Goal: Transaction & Acquisition: Book appointment/travel/reservation

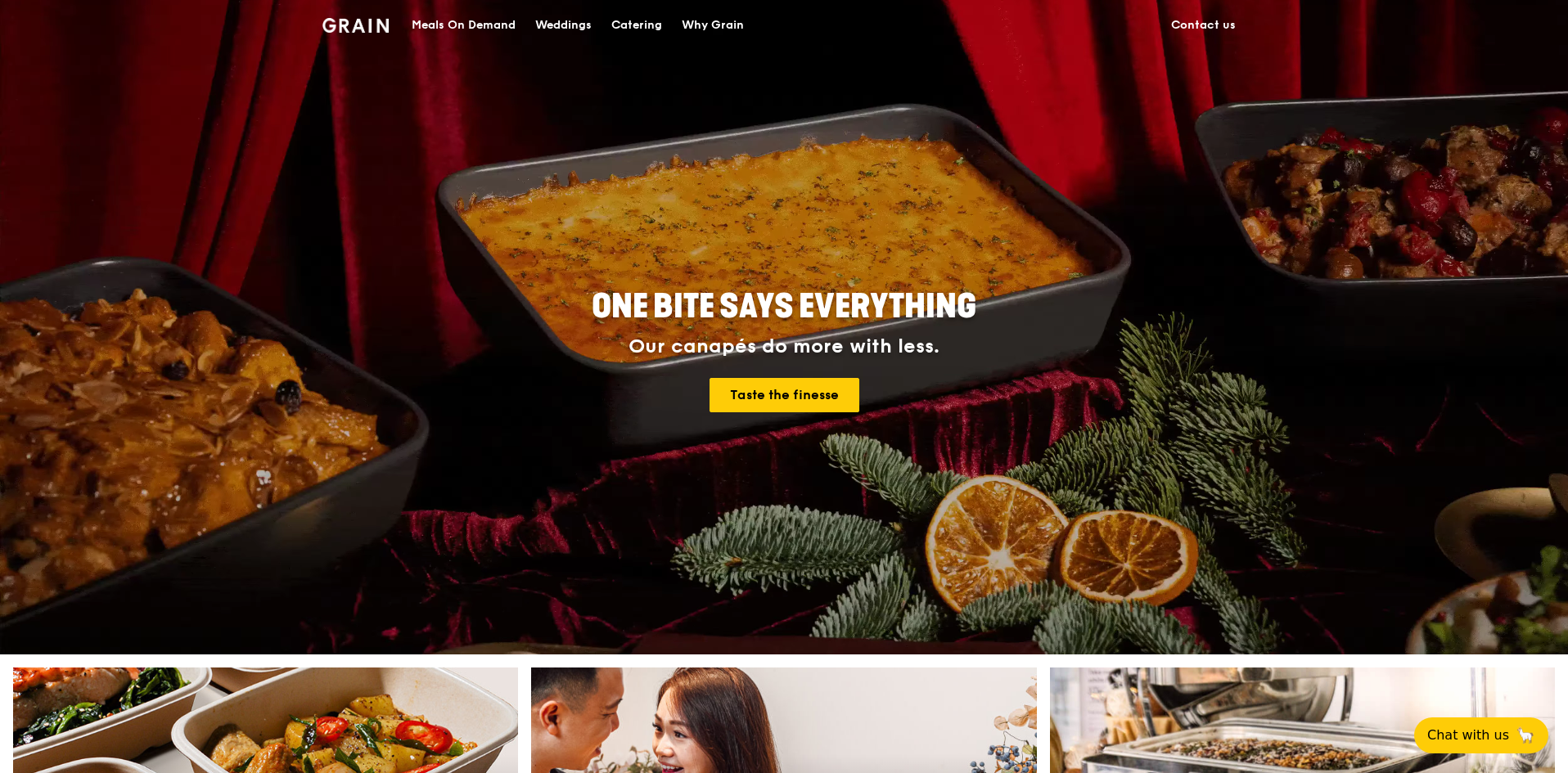
click at [647, 23] on div "Catering" at bounding box center [636, 25] width 50 height 49
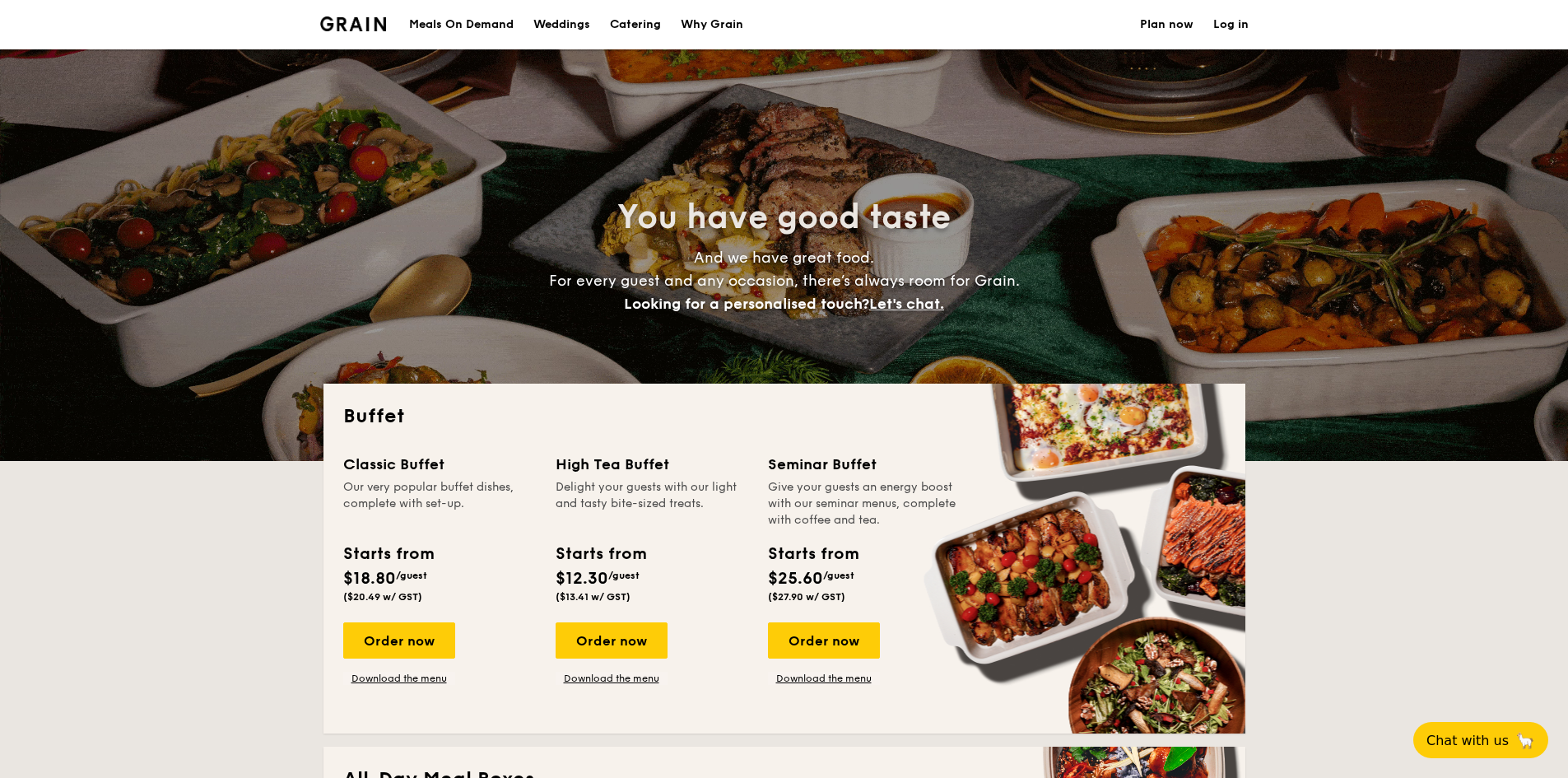
select select
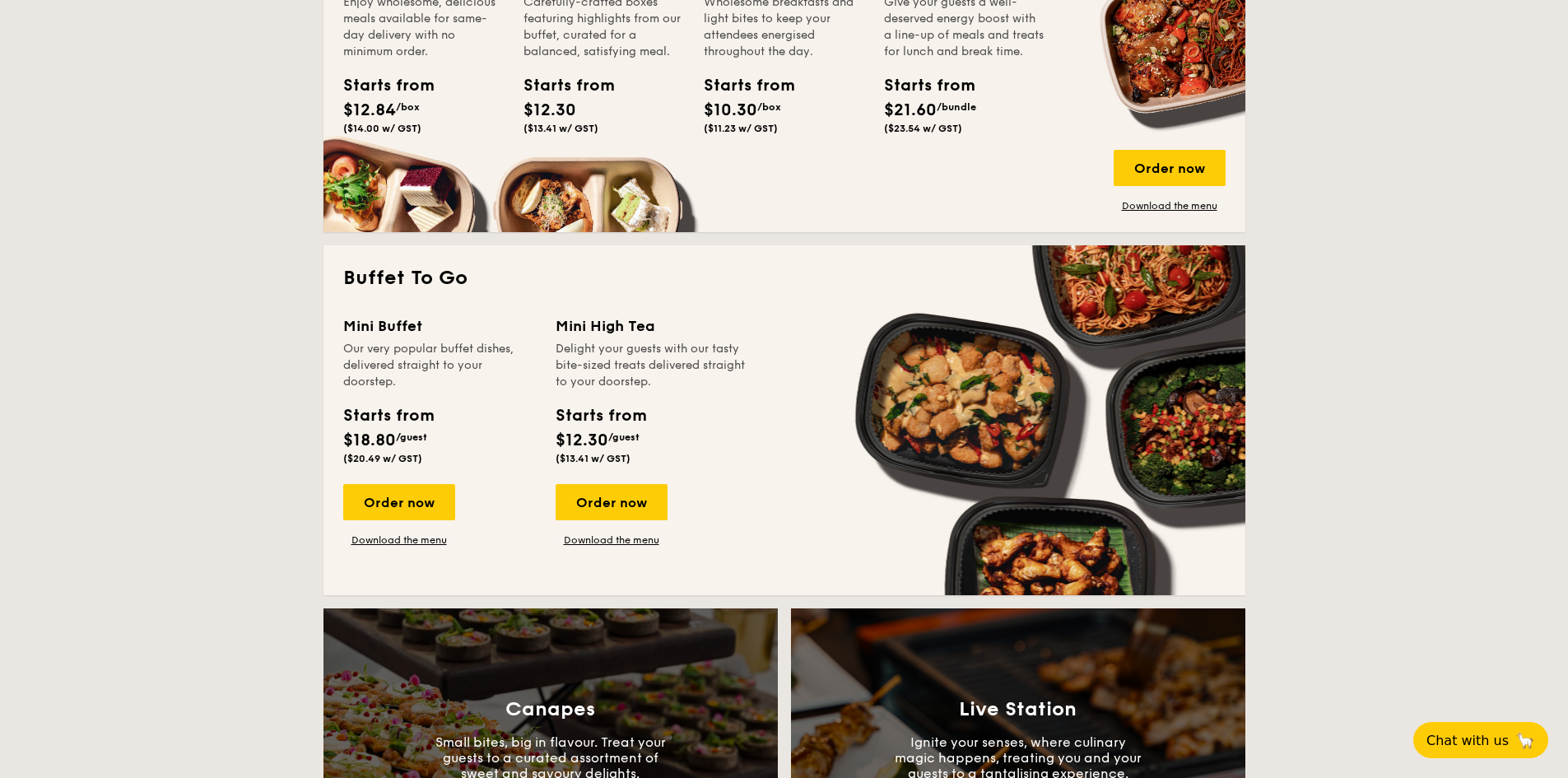
scroll to position [989, 0]
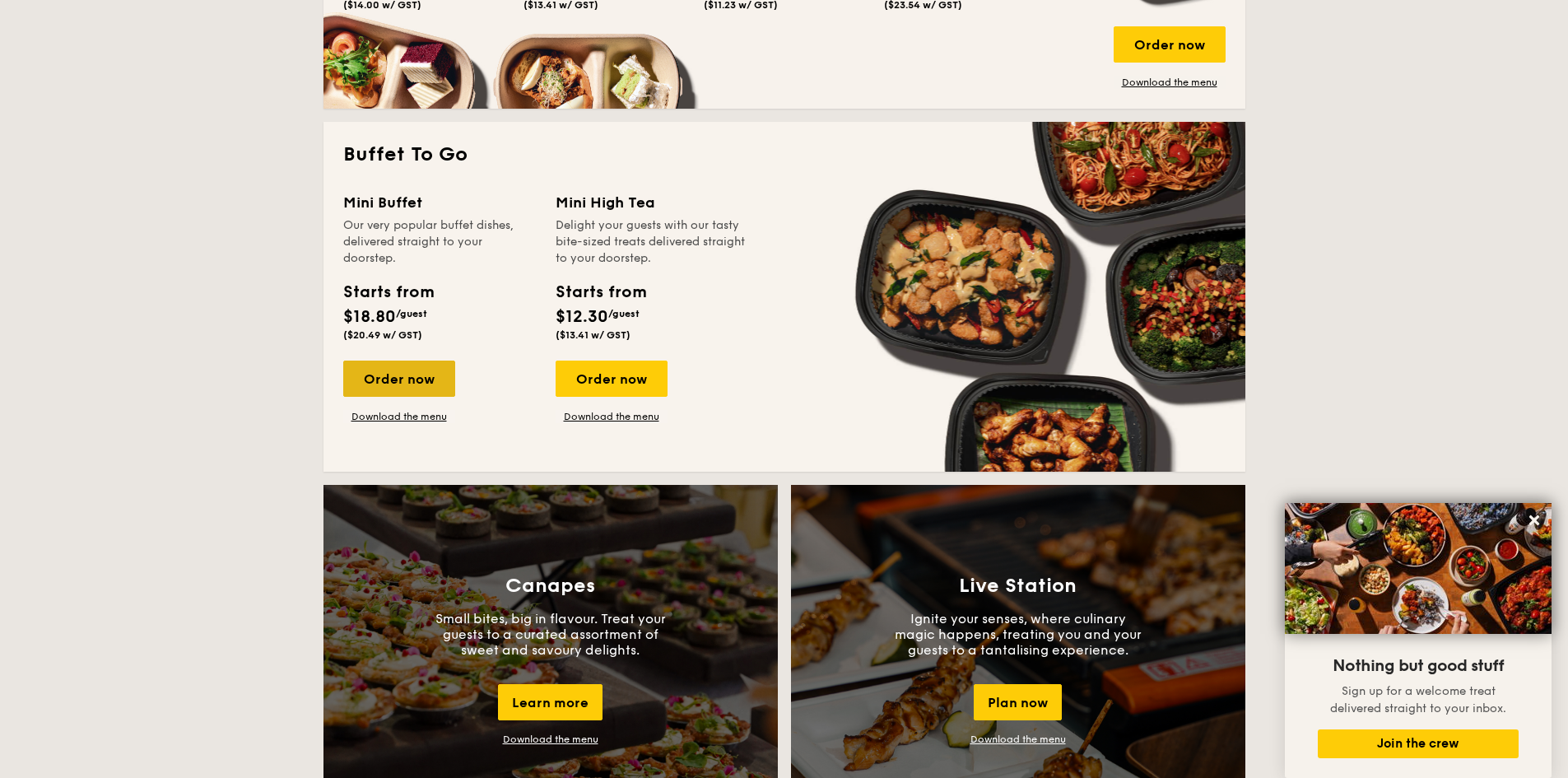
click at [377, 382] on div "Order now" at bounding box center [399, 379] width 112 height 36
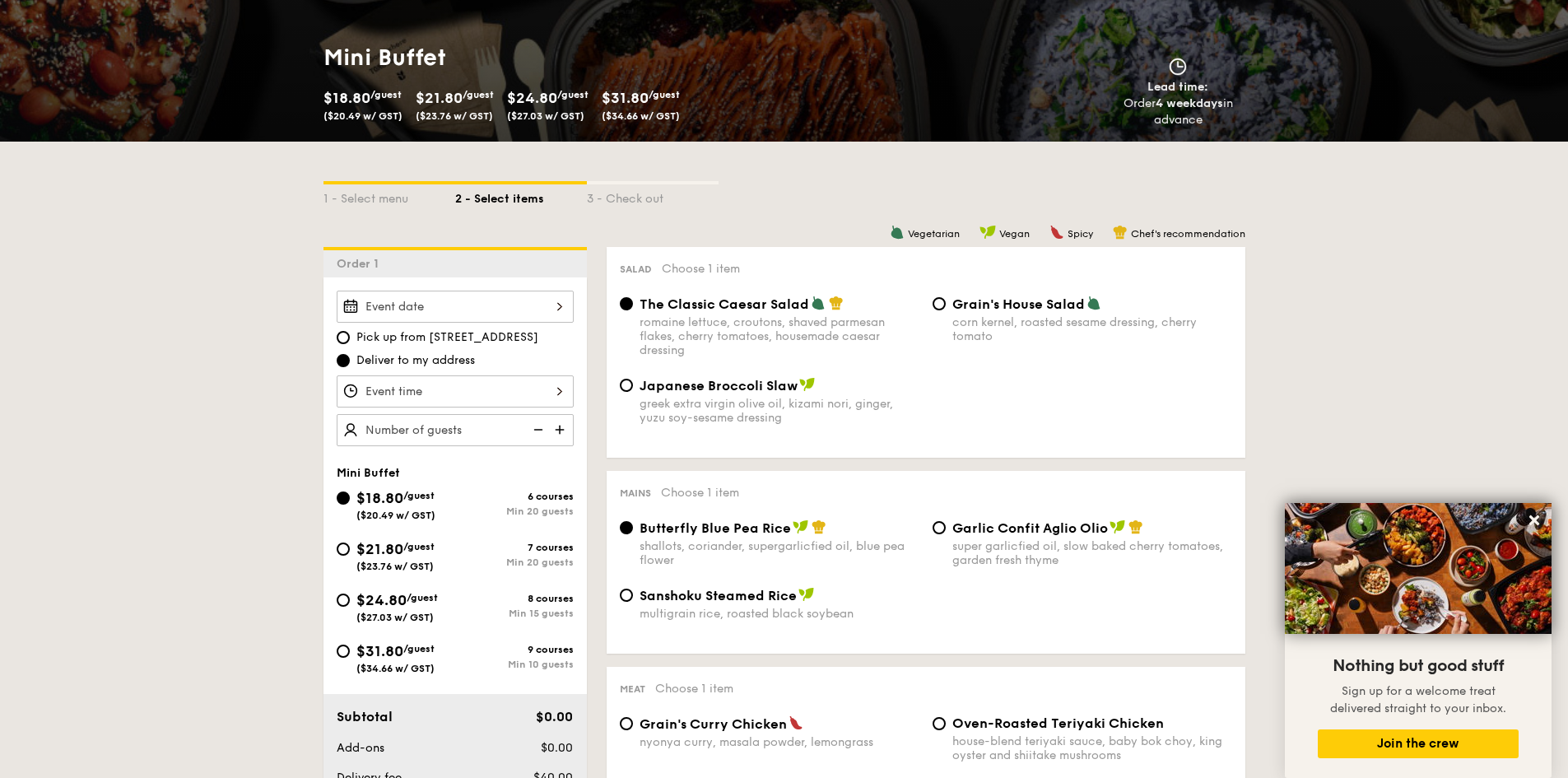
scroll to position [247, 0]
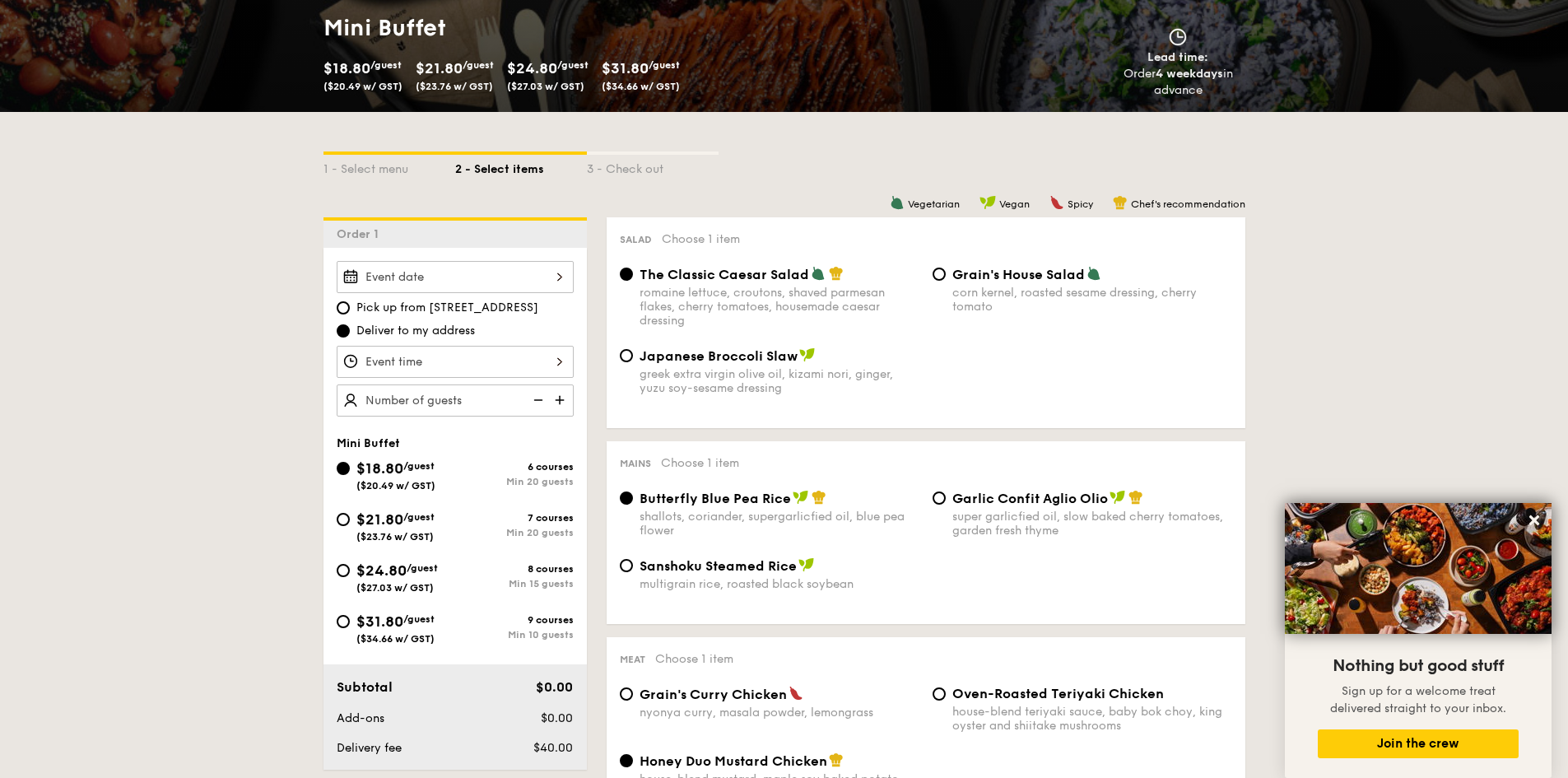
click at [369, 360] on div at bounding box center [455, 362] width 237 height 32
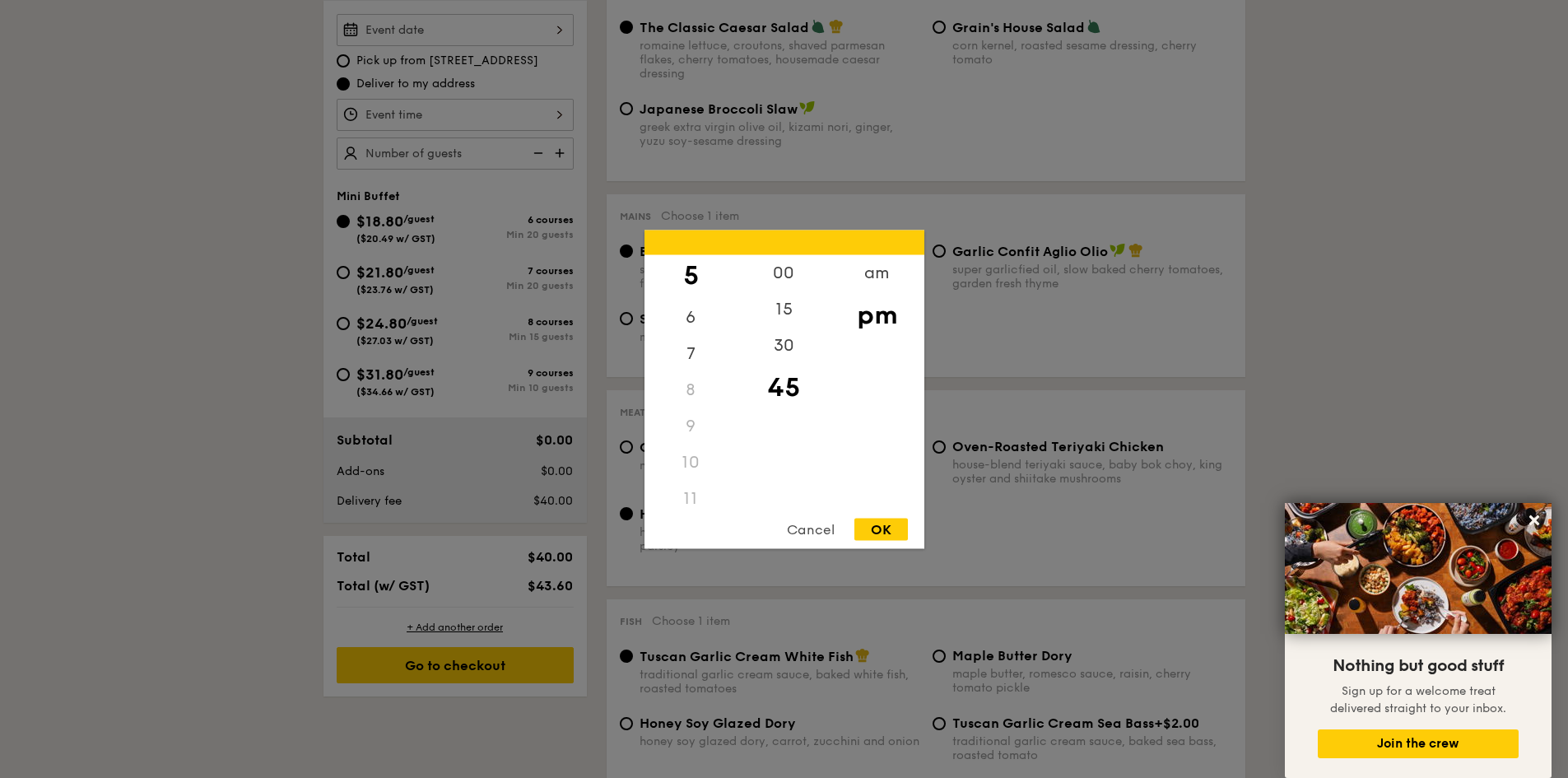
scroll to position [195, 0]
click at [691, 485] on div "11" at bounding box center [691, 487] width 93 height 36
click at [871, 276] on div "am" at bounding box center [877, 278] width 93 height 47
click at [697, 482] on div "11" at bounding box center [691, 481] width 93 height 47
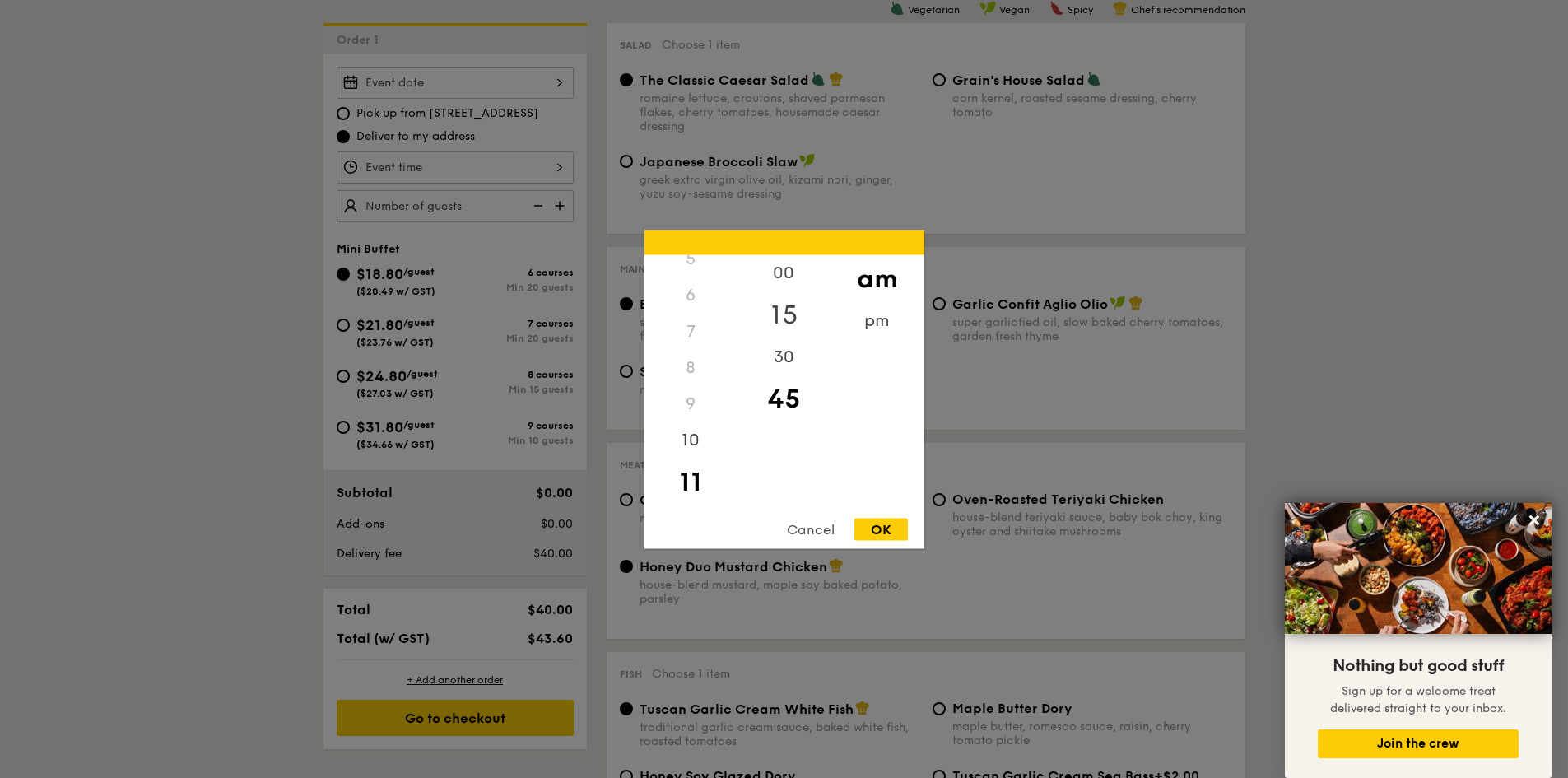
scroll to position [412, 0]
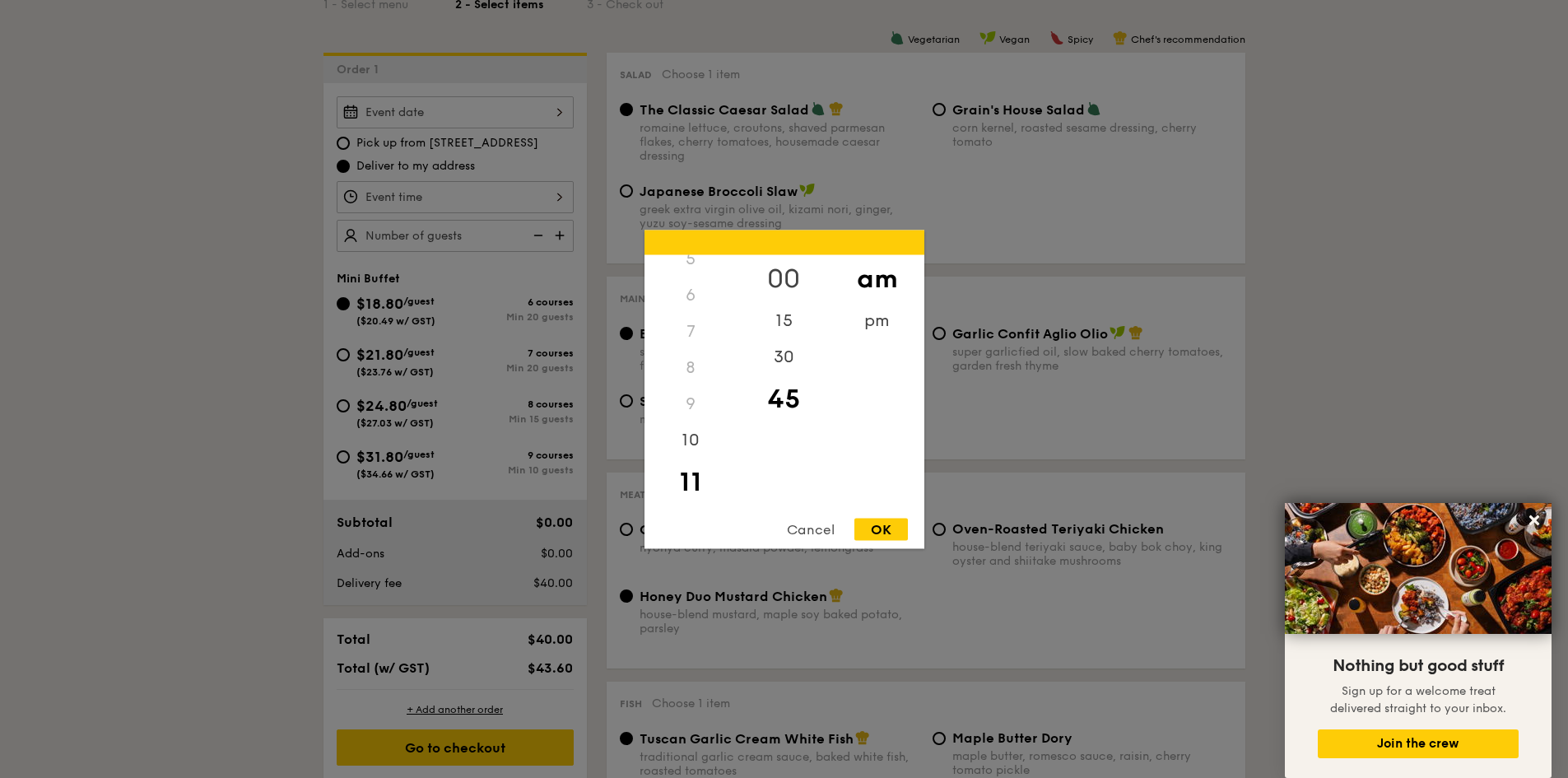
click at [786, 278] on div "00" at bounding box center [784, 278] width 93 height 47
click at [881, 528] on div "OK" at bounding box center [881, 529] width 53 height 22
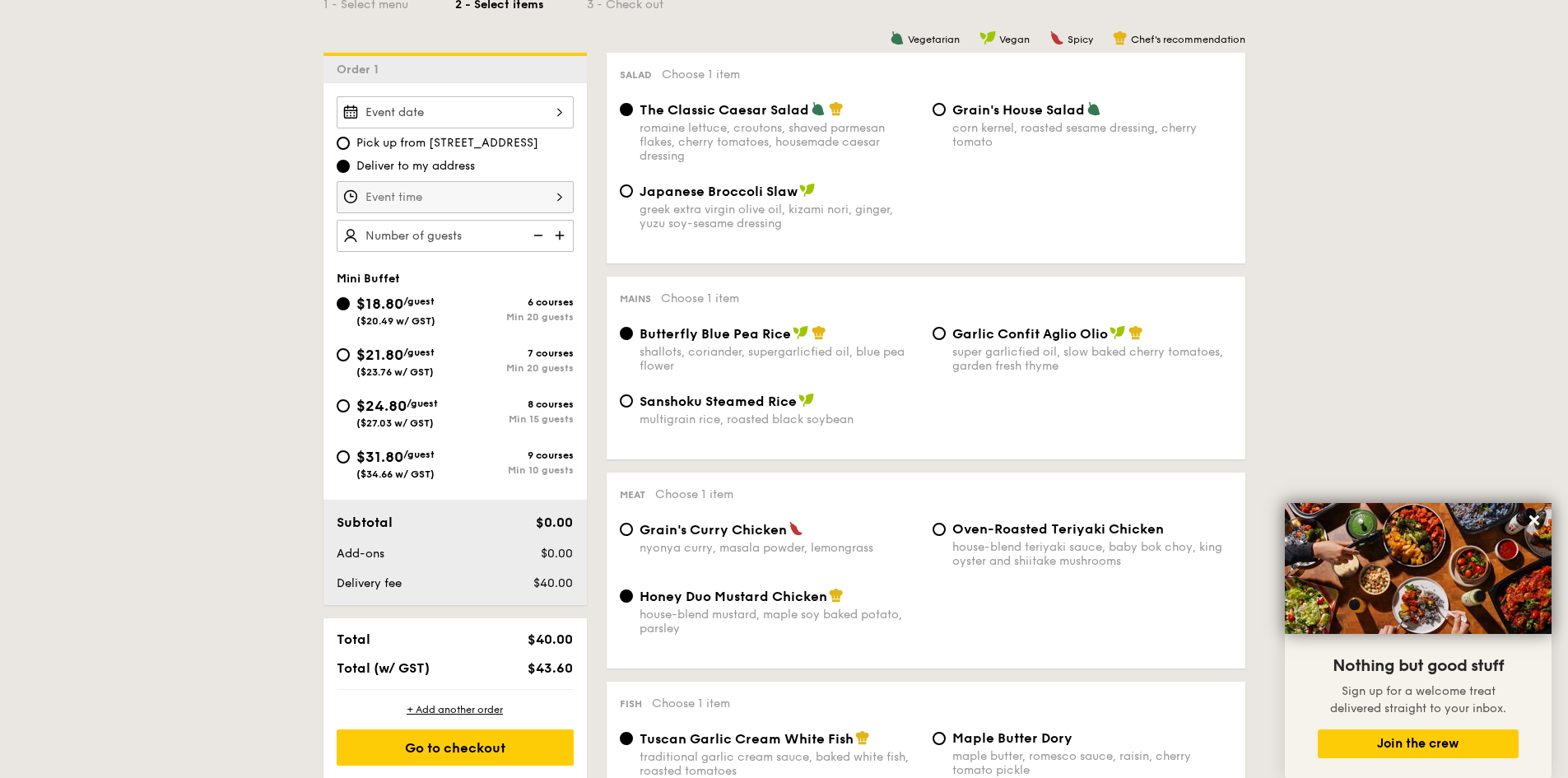
type input "11:00AM"
click at [554, 234] on img at bounding box center [561, 235] width 25 height 31
type input "20 guests"
click at [376, 419] on span "($27.03 w/ GST)" at bounding box center [396, 424] width 78 height 12
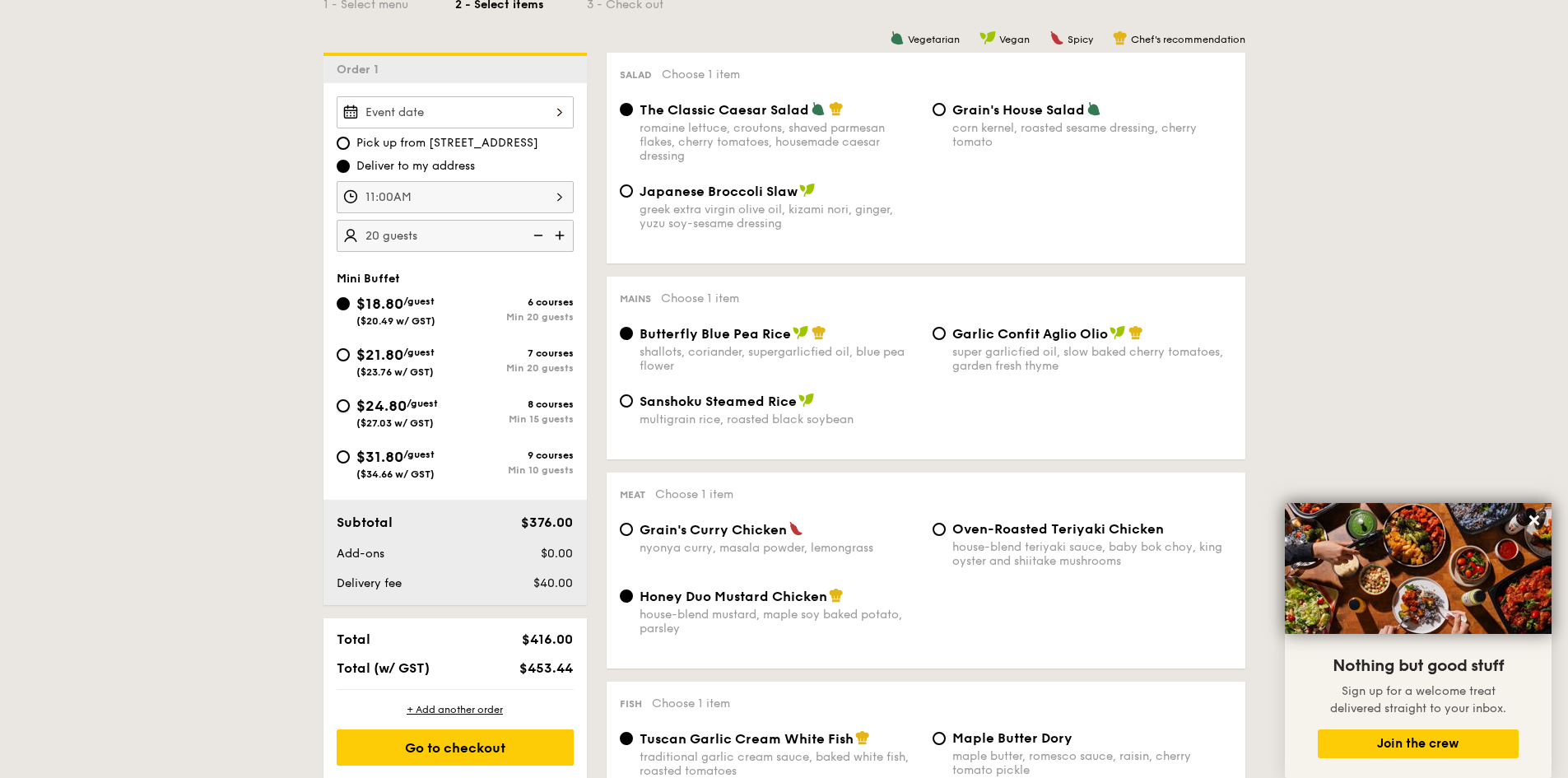
click at [350, 413] on input "$24.80 /guest ($27.03 w/ GST) 8 courses Min 15 guests" at bounding box center [343, 406] width 14 height 14
radio input "true"
radio input "false"
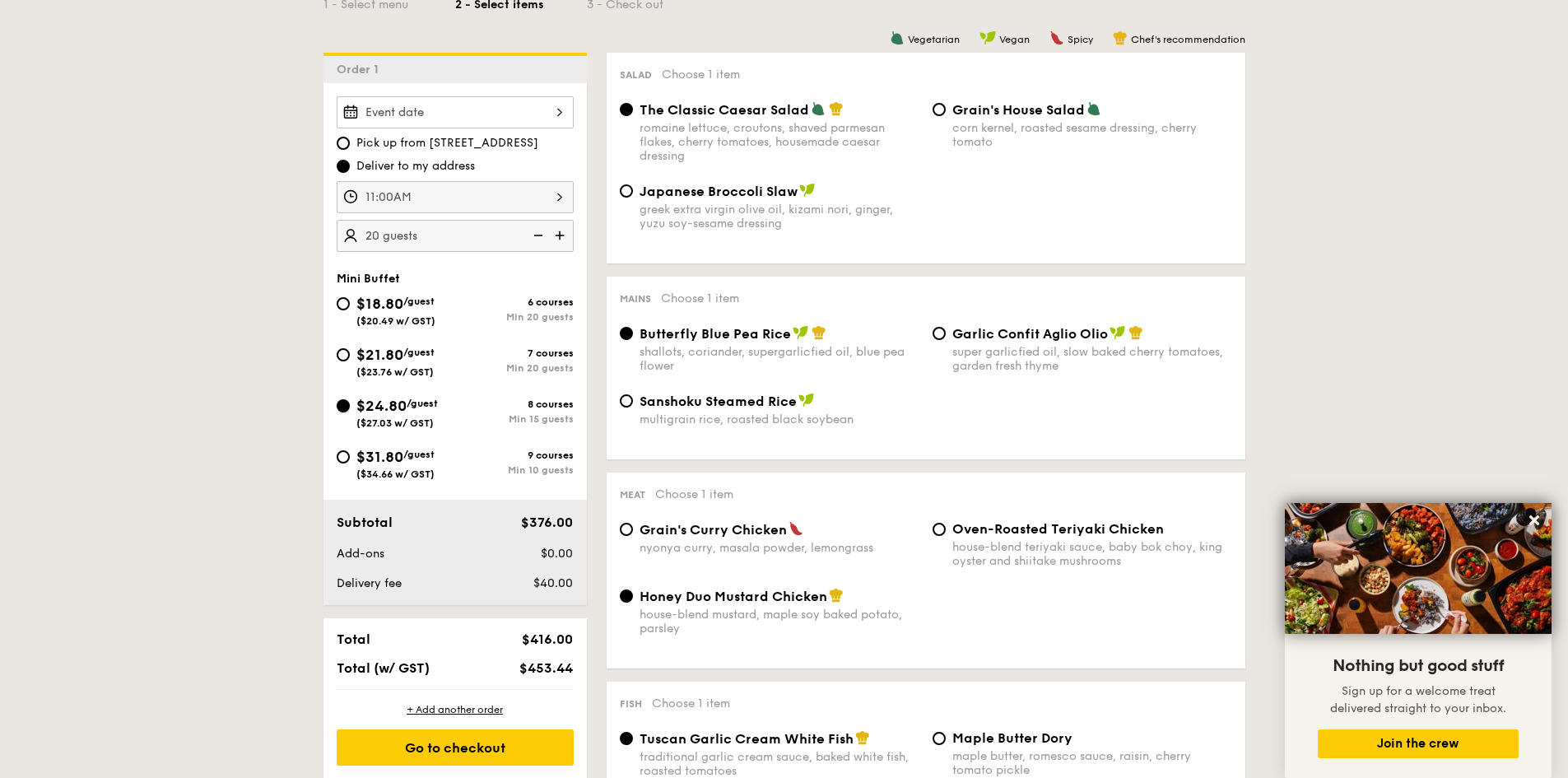
radio input "true"
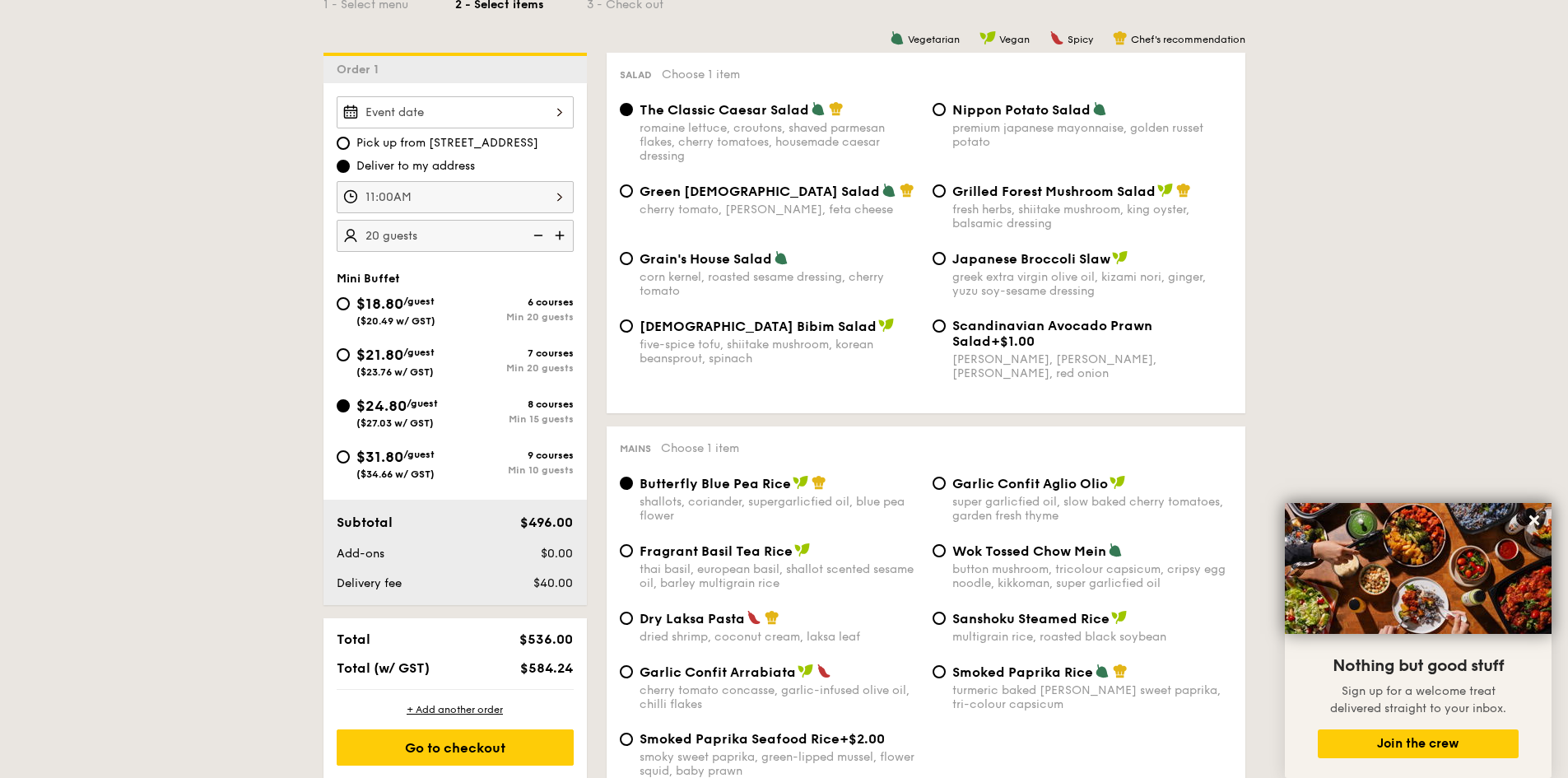
click at [539, 238] on img at bounding box center [536, 235] width 25 height 31
type input "15 guests"
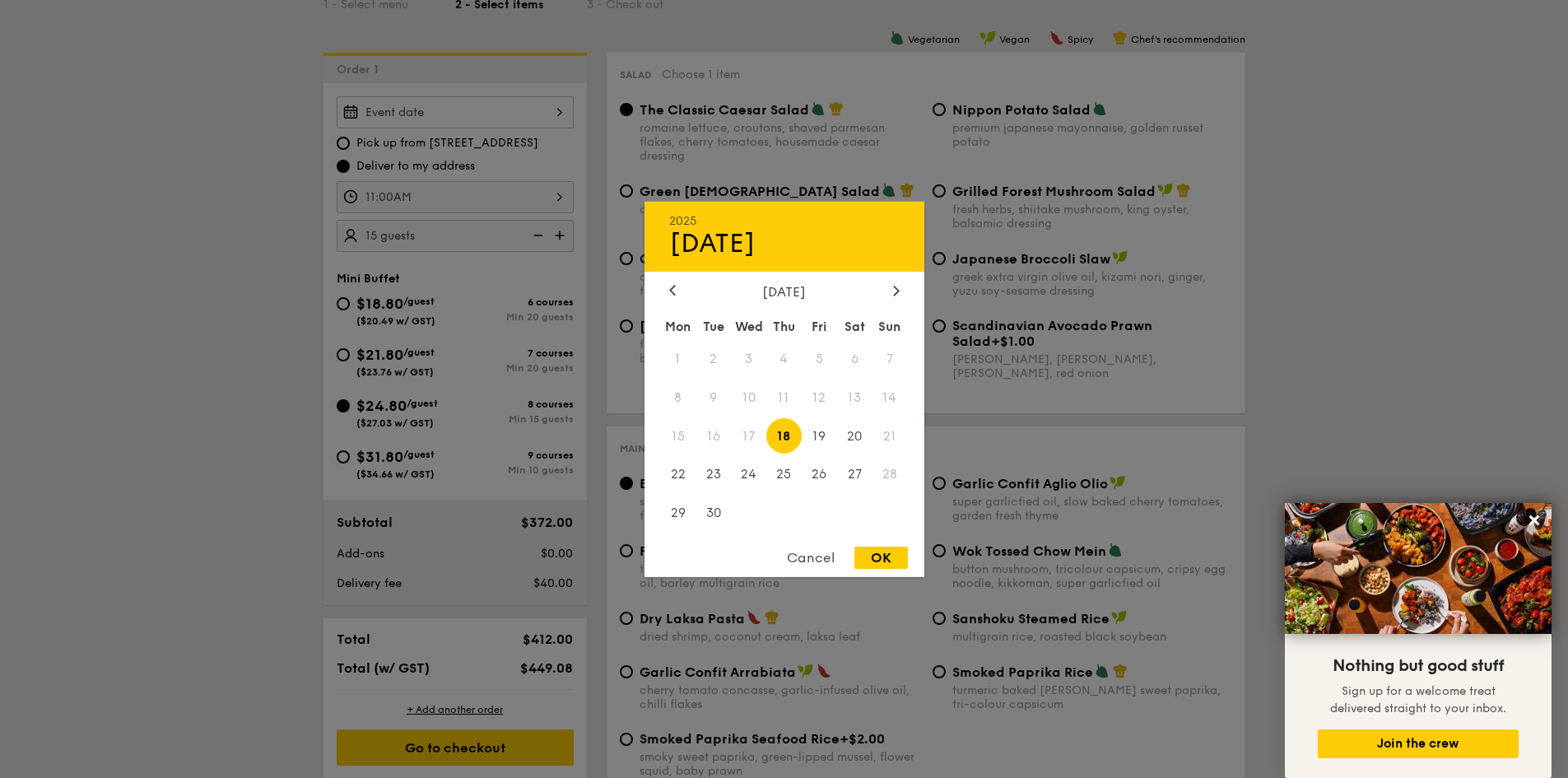
click at [500, 114] on div "2025 Sep [DATE] Tue Wed Thu Fri Sat Sun 1 2 3 4 5 6 7 8 9 10 11 12 13 14 15 16 …" at bounding box center [455, 112] width 237 height 32
click at [889, 293] on div at bounding box center [897, 291] width 15 height 16
click at [828, 362] on span "3" at bounding box center [820, 359] width 36 height 36
click at [876, 556] on div "OK" at bounding box center [881, 558] width 53 height 22
type input "[DATE]"
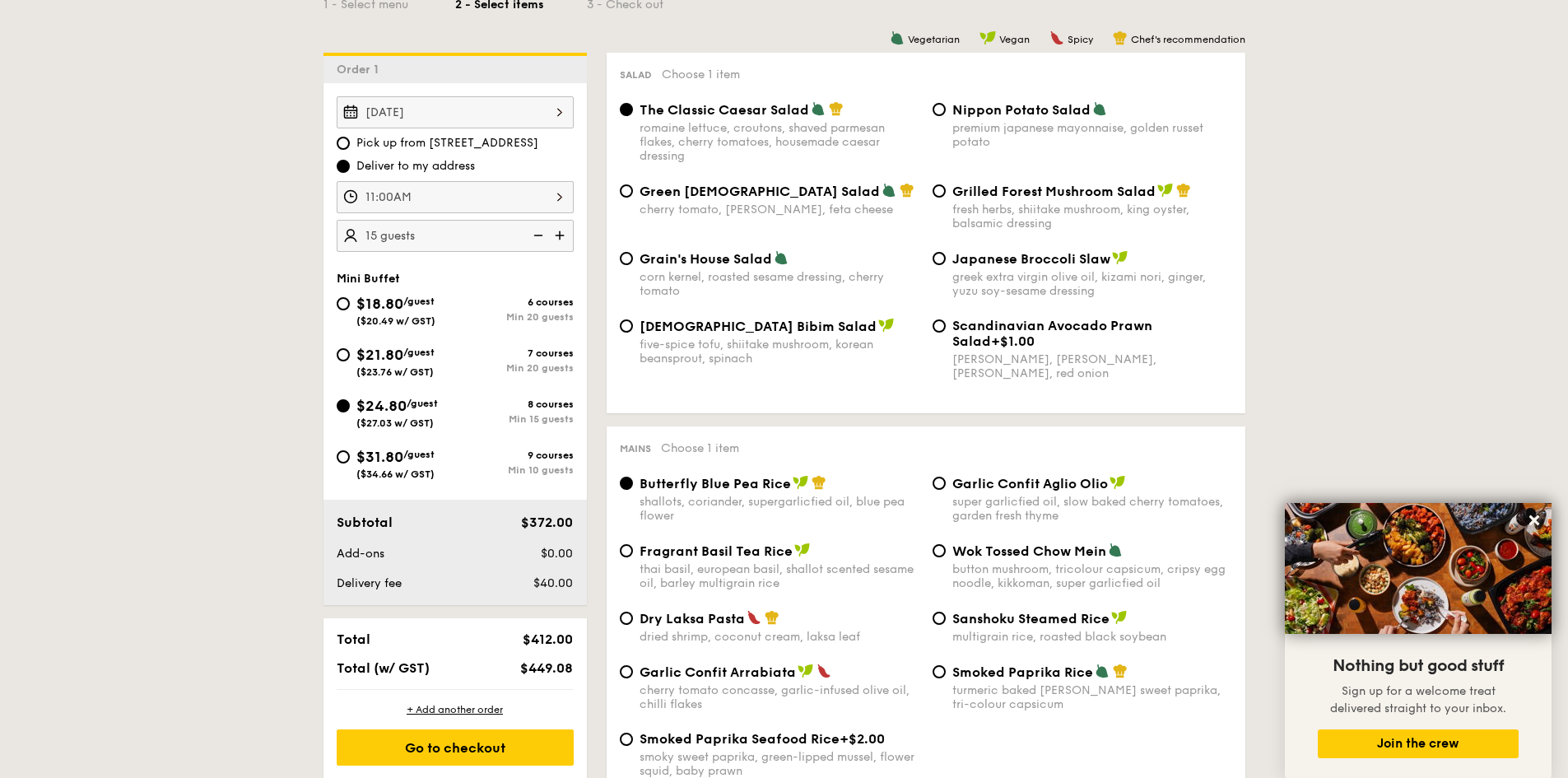
drag, startPoint x: 521, startPoint y: 525, endPoint x: 585, endPoint y: 523, distance: 64.0
click at [585, 523] on div "Subtotal $372.00 Add-ons $0.00 Delivery fee $40.00" at bounding box center [456, 552] width 264 height 106
click at [505, 528] on div "$372.00" at bounding box center [530, 523] width 101 height 19
drag, startPoint x: 528, startPoint y: 523, endPoint x: 552, endPoint y: 523, distance: 24.0
click at [552, 523] on span "$372.00" at bounding box center [546, 523] width 52 height 16
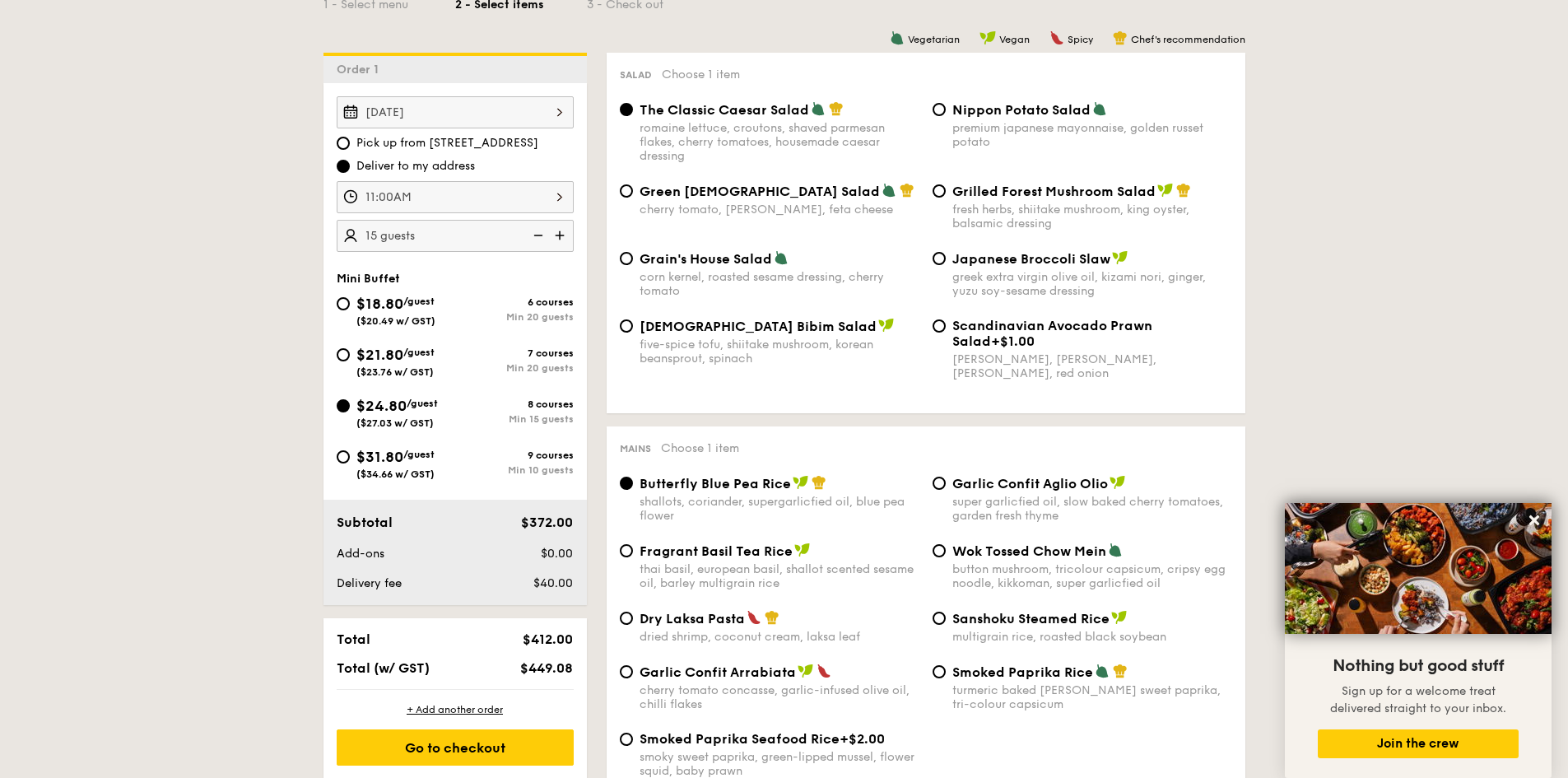
copy span "372"
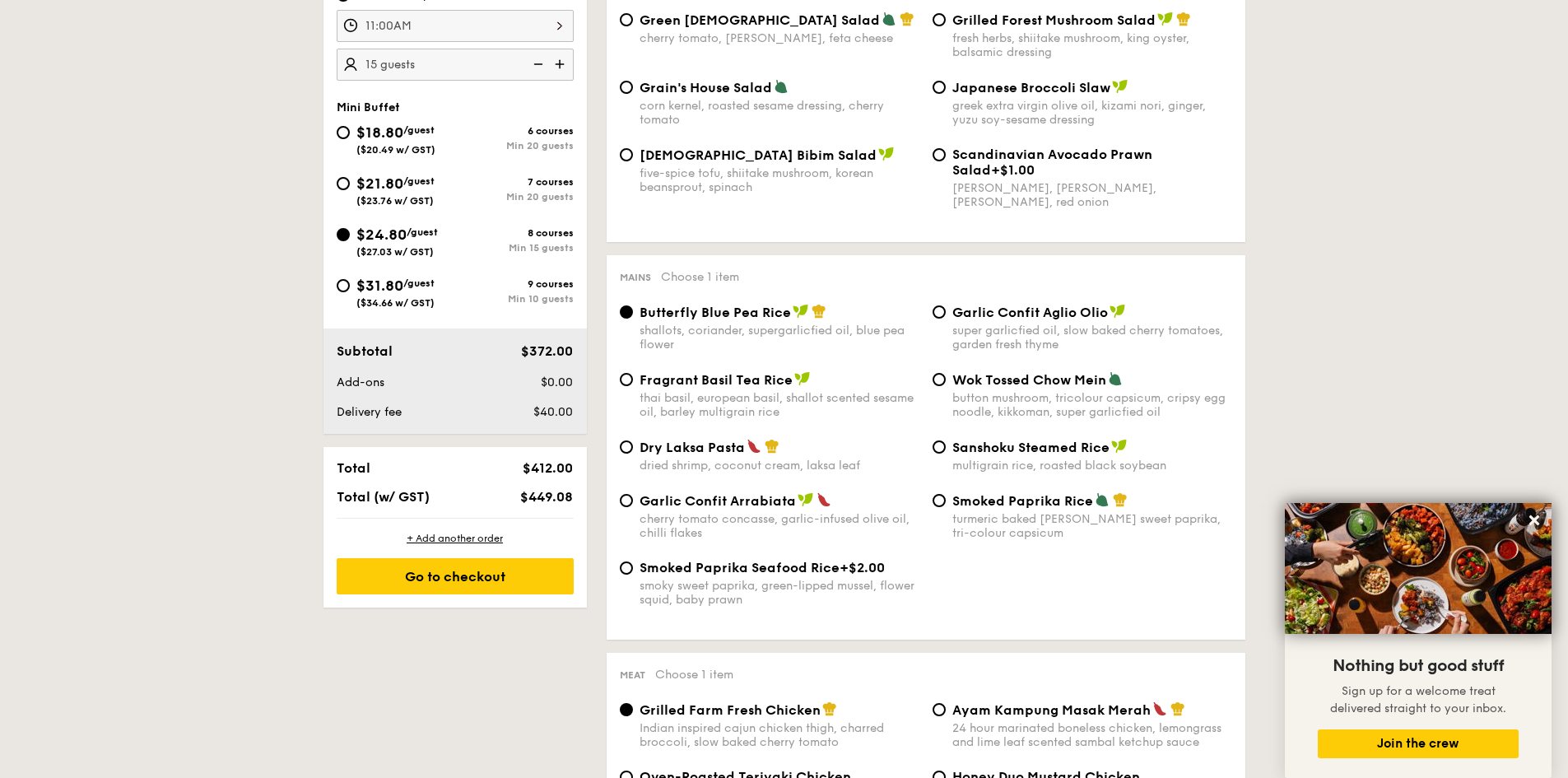
scroll to position [494, 0]
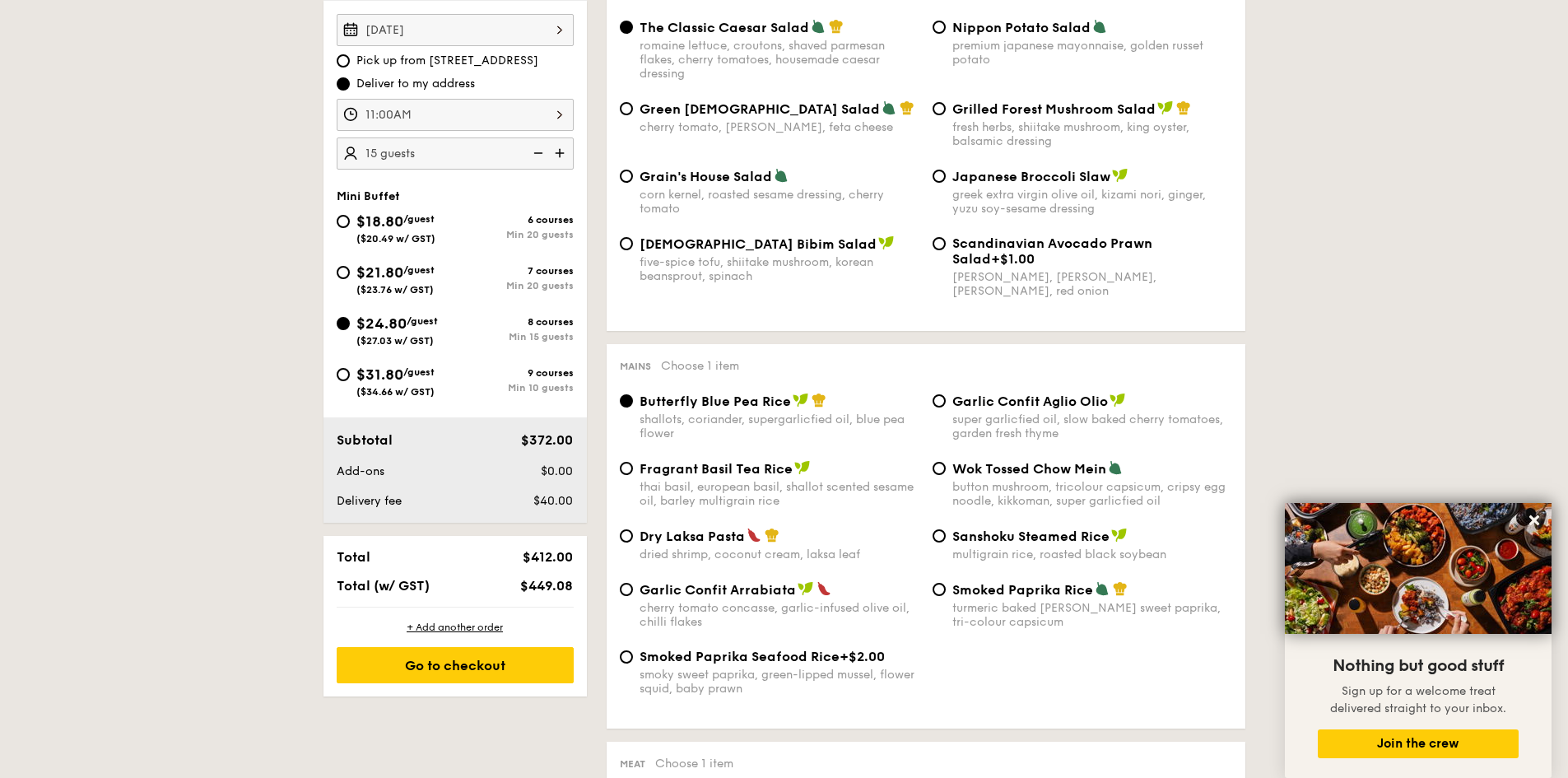
select select
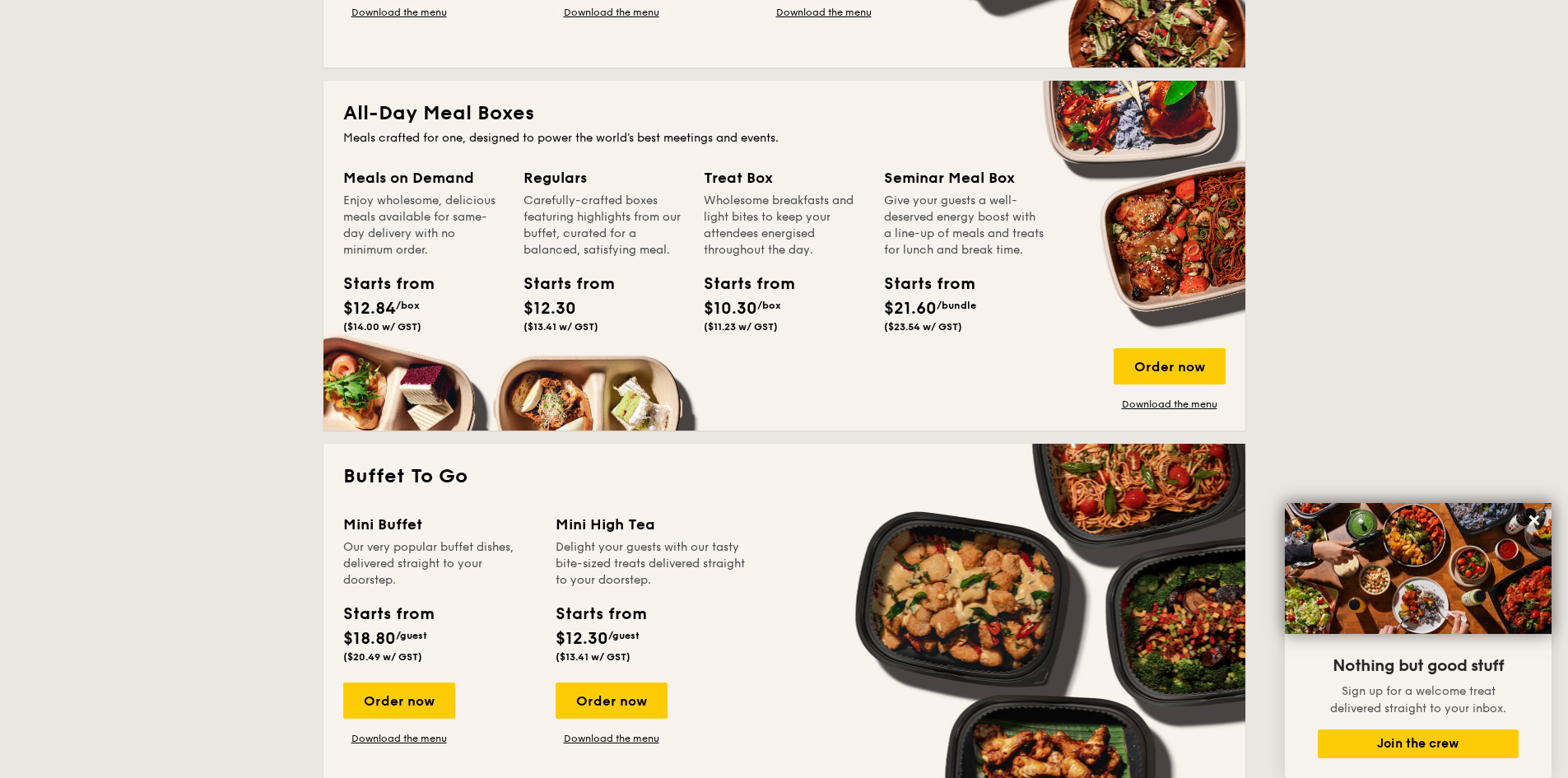
scroll to position [696, 0]
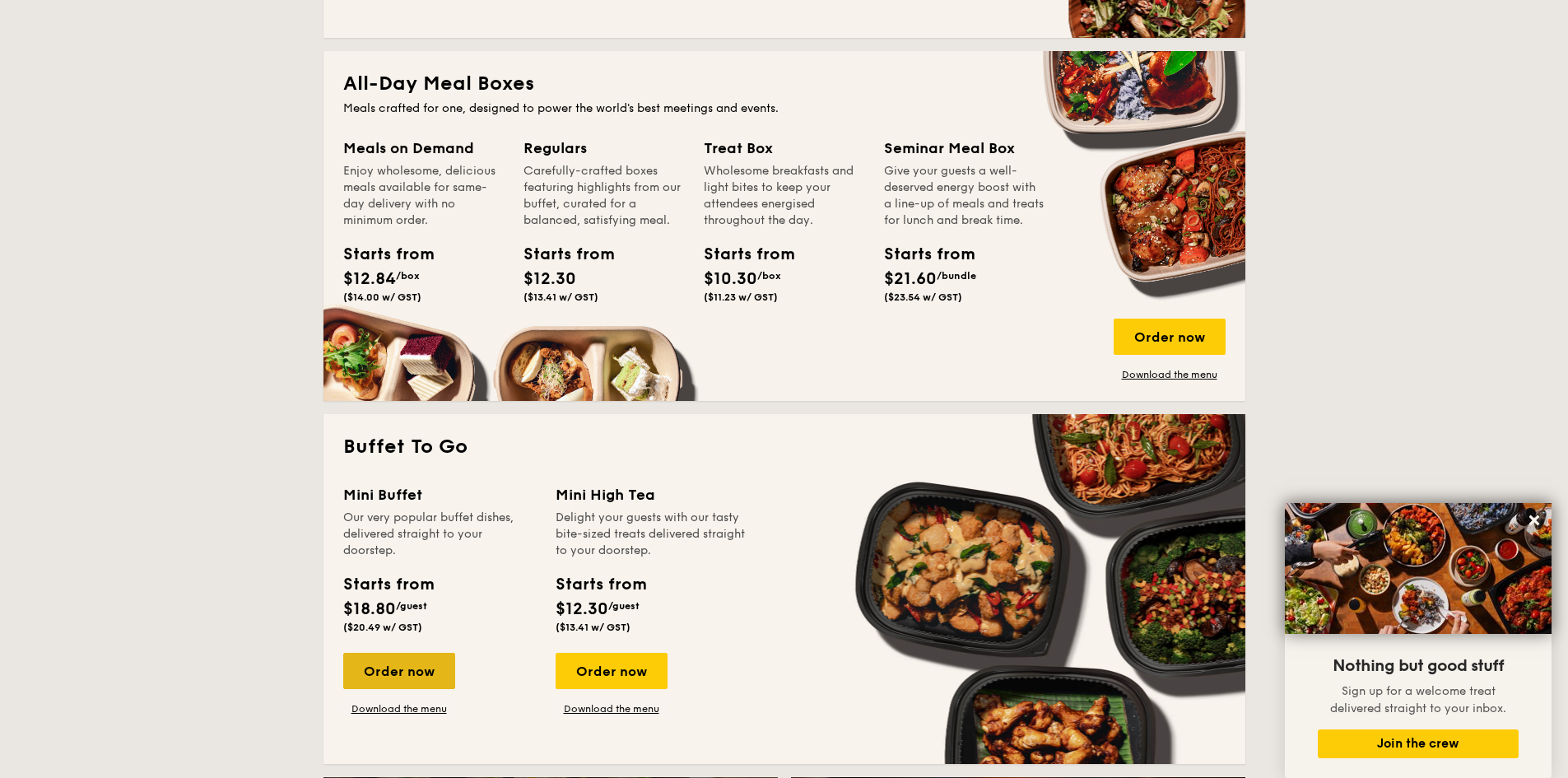
click at [401, 671] on div "Order now" at bounding box center [399, 671] width 112 height 36
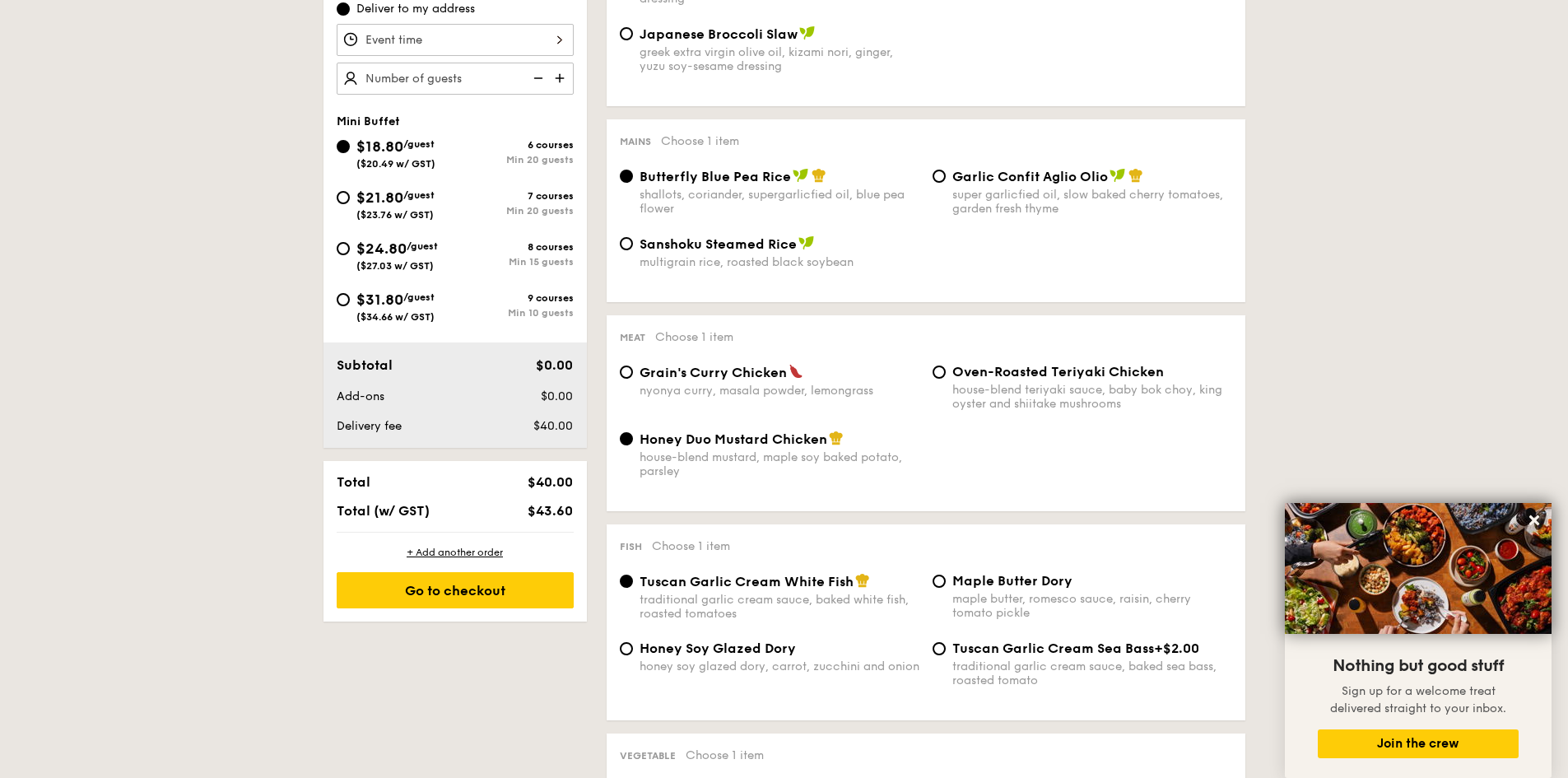
scroll to position [577, 0]
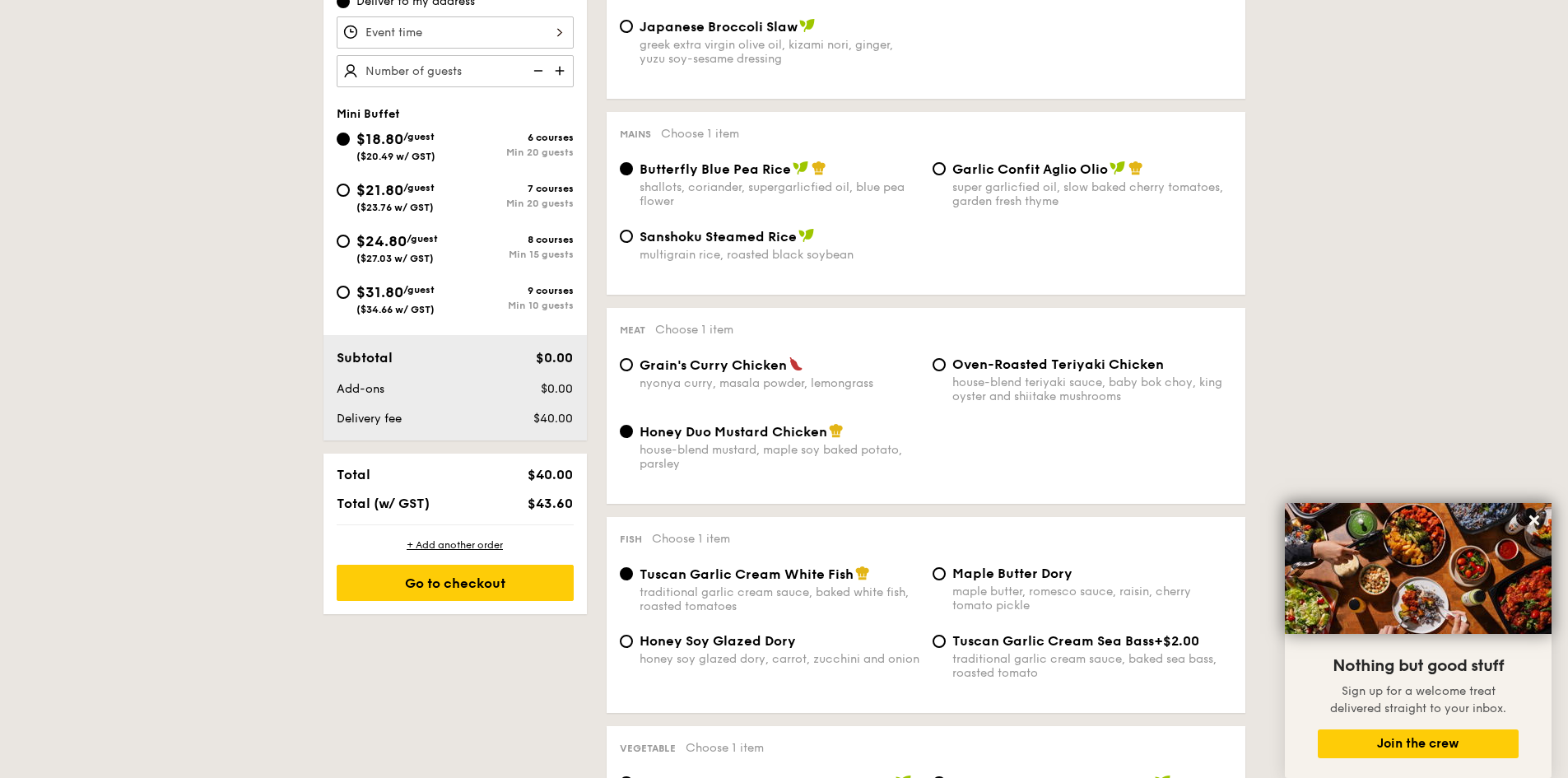
select select
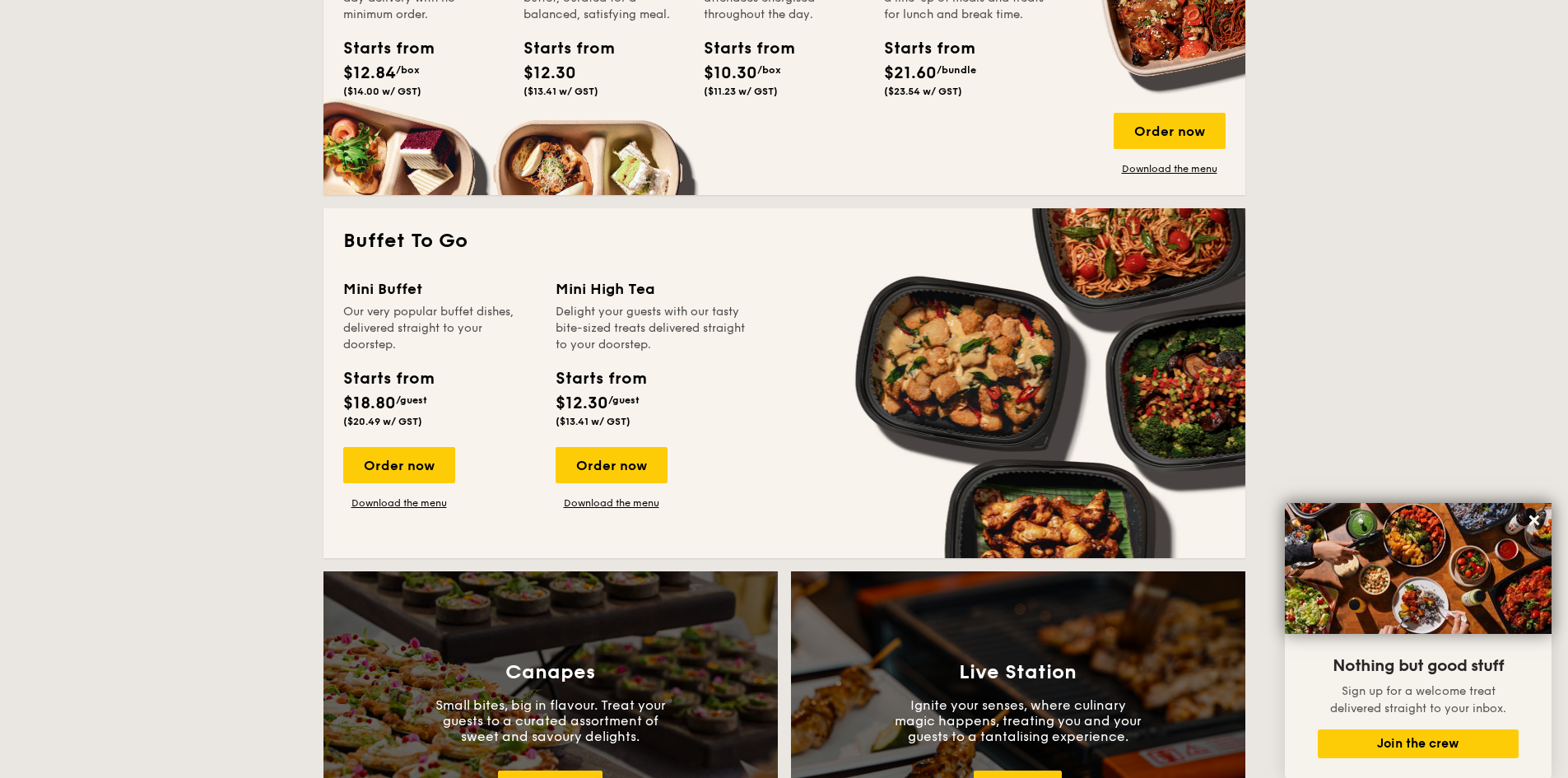
scroll to position [733, 0]
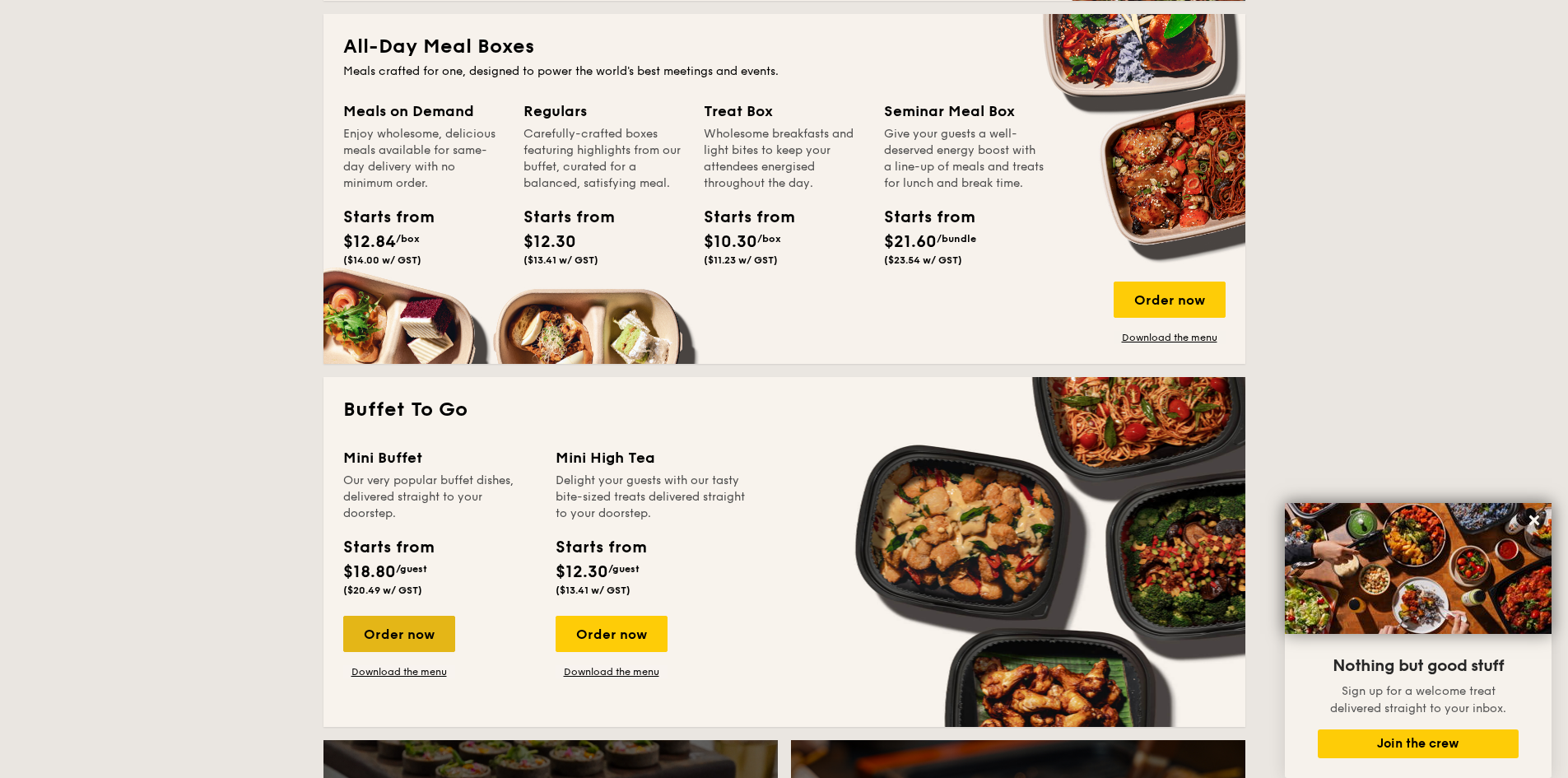
click at [405, 638] on div "Order now" at bounding box center [399, 633] width 112 height 36
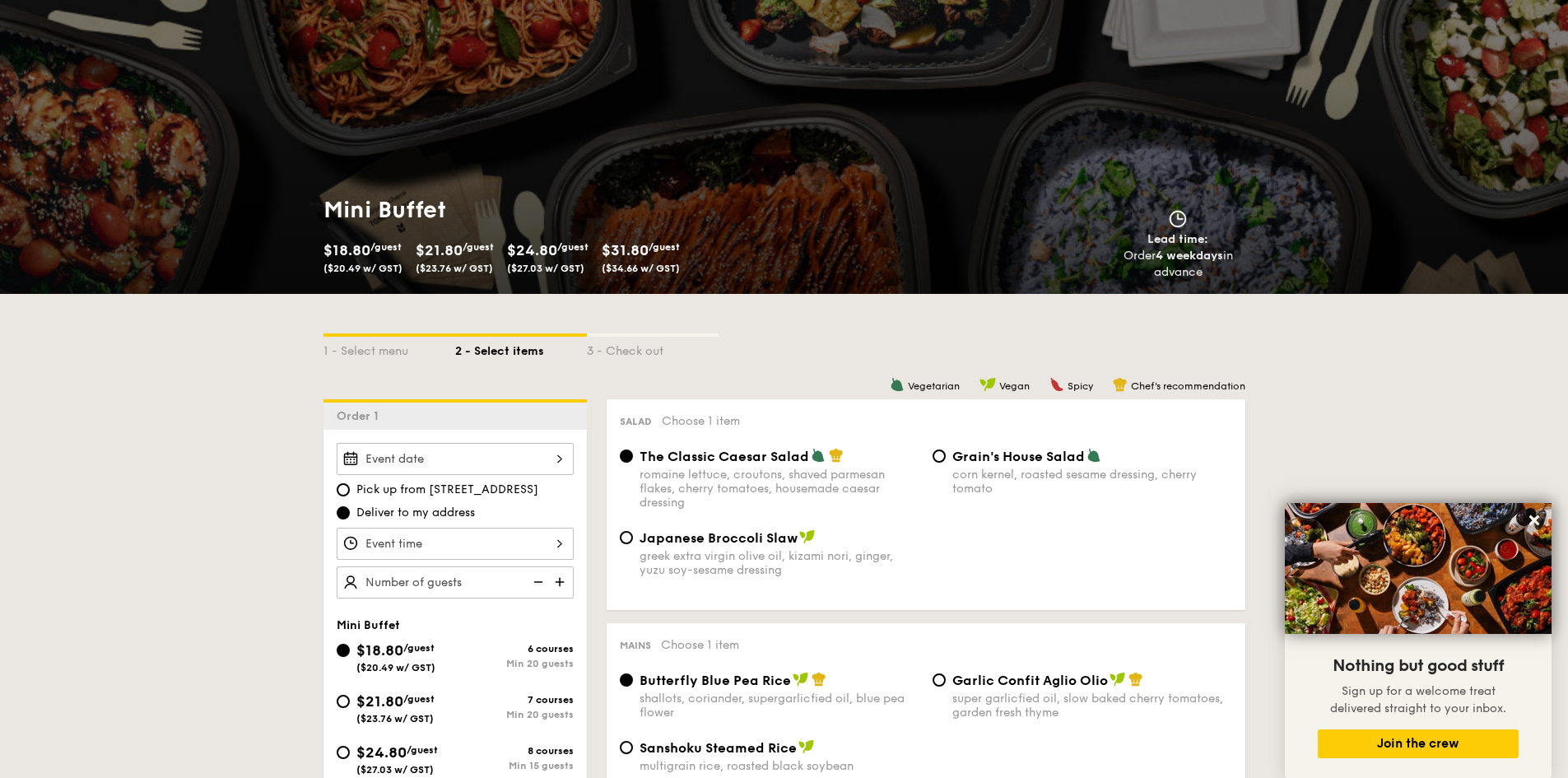
scroll to position [247, 0]
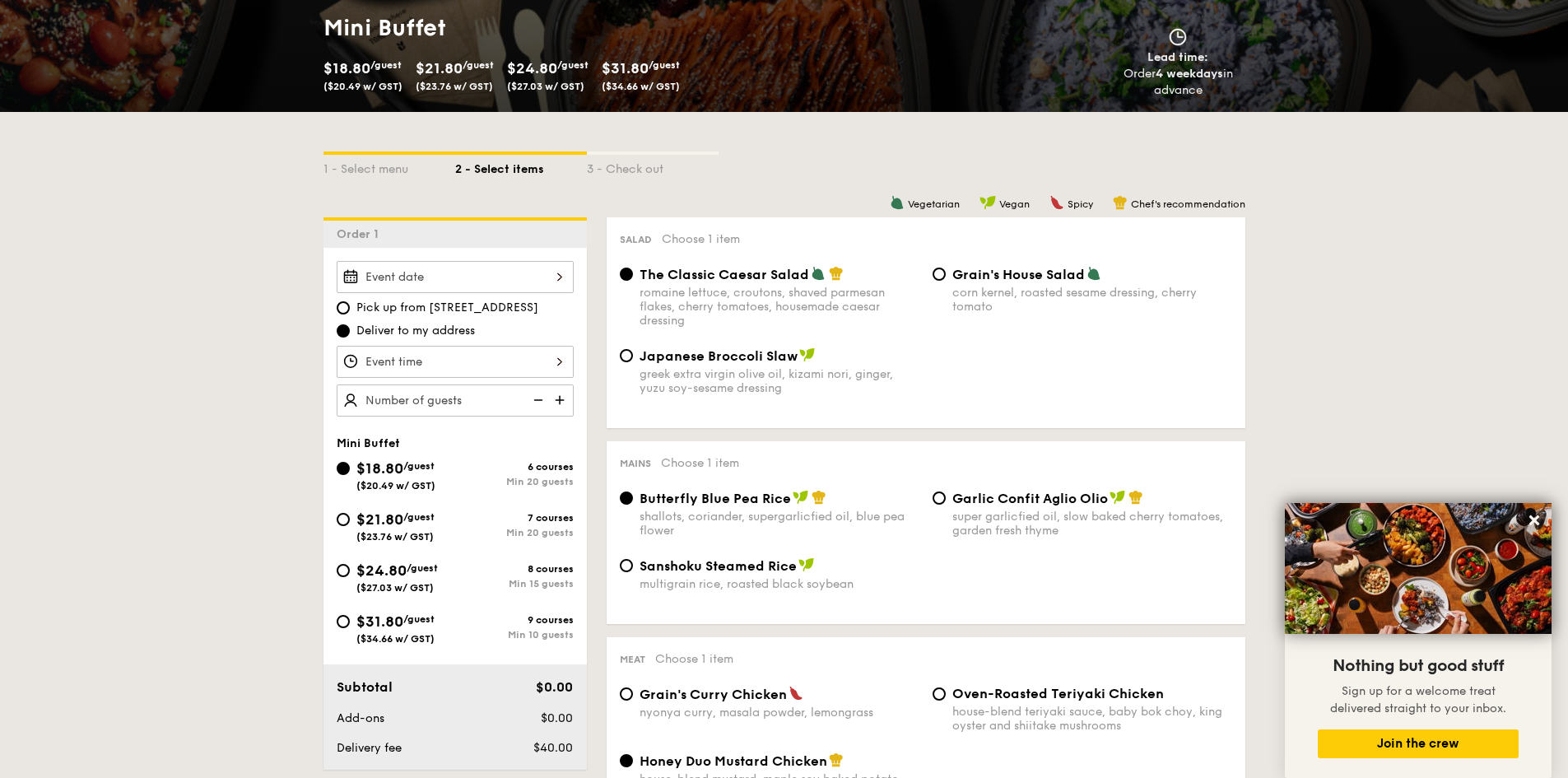
drag, startPoint x: 391, startPoint y: 576, endPoint x: 393, endPoint y: 566, distance: 10.2
click at [391, 576] on span "$24.80" at bounding box center [381, 570] width 50 height 18
click at [350, 576] on input "$24.80 /guest ($27.03 w/ GST) 8 courses Min 15 guests" at bounding box center [343, 571] width 14 height 14
radio input "true"
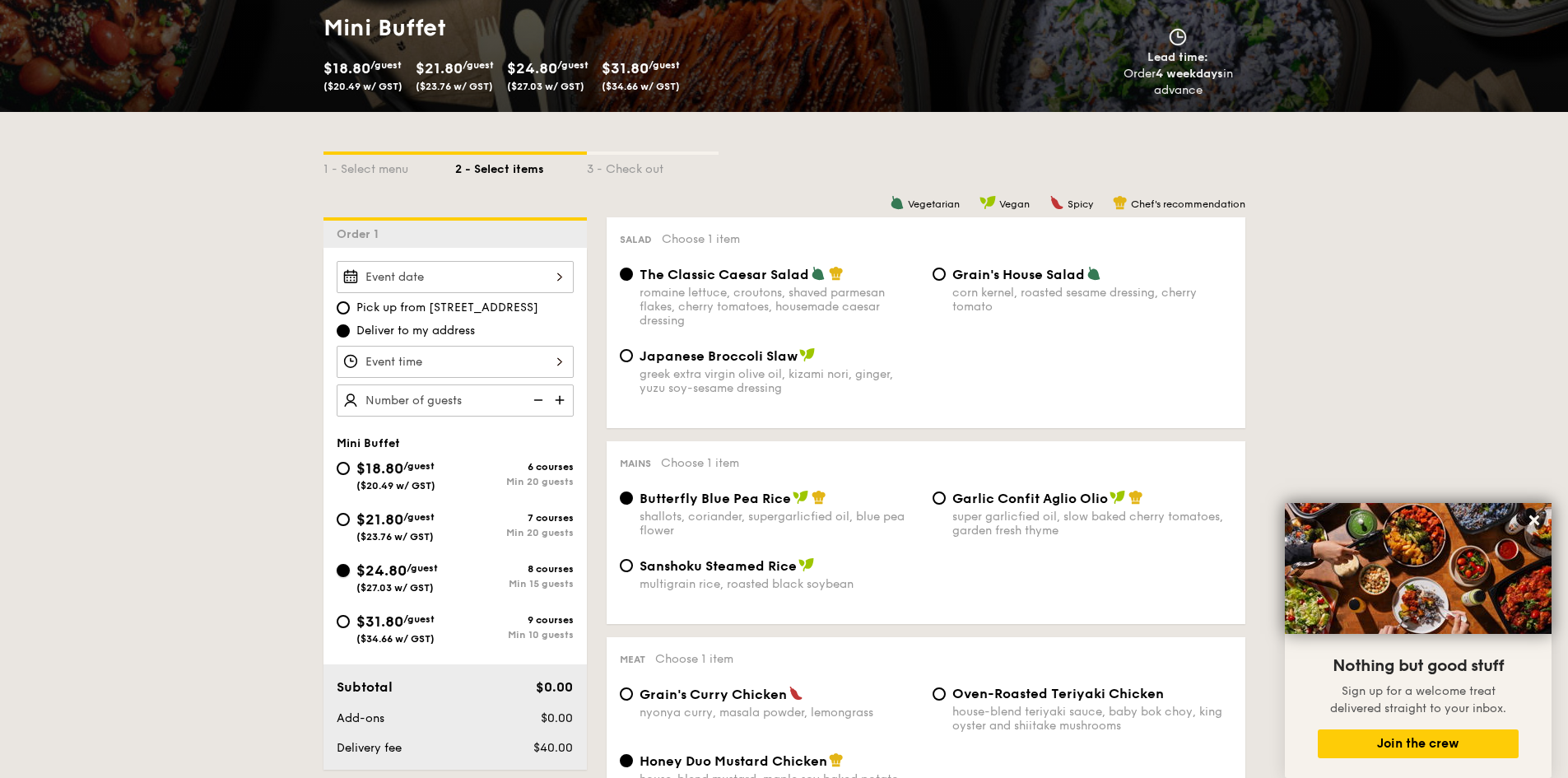
radio input "true"
radio input "false"
radio input "true"
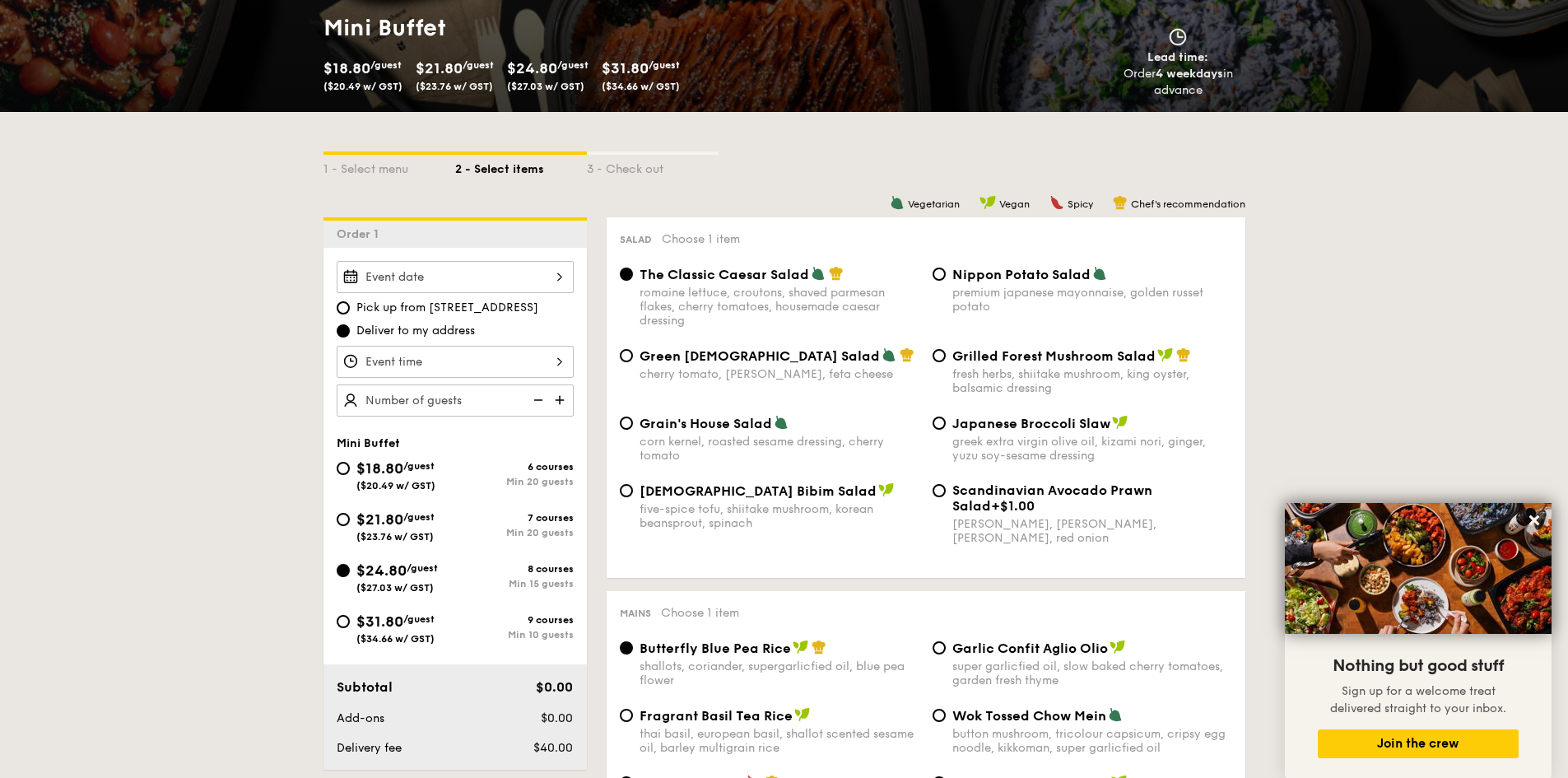
click at [421, 512] on span "/guest" at bounding box center [418, 518] width 31 height 12
click at [350, 513] on input "$21.80 /guest ($23.76 w/ GST) 7 courses Min 20 guests" at bounding box center [343, 520] width 14 height 14
radio input "true"
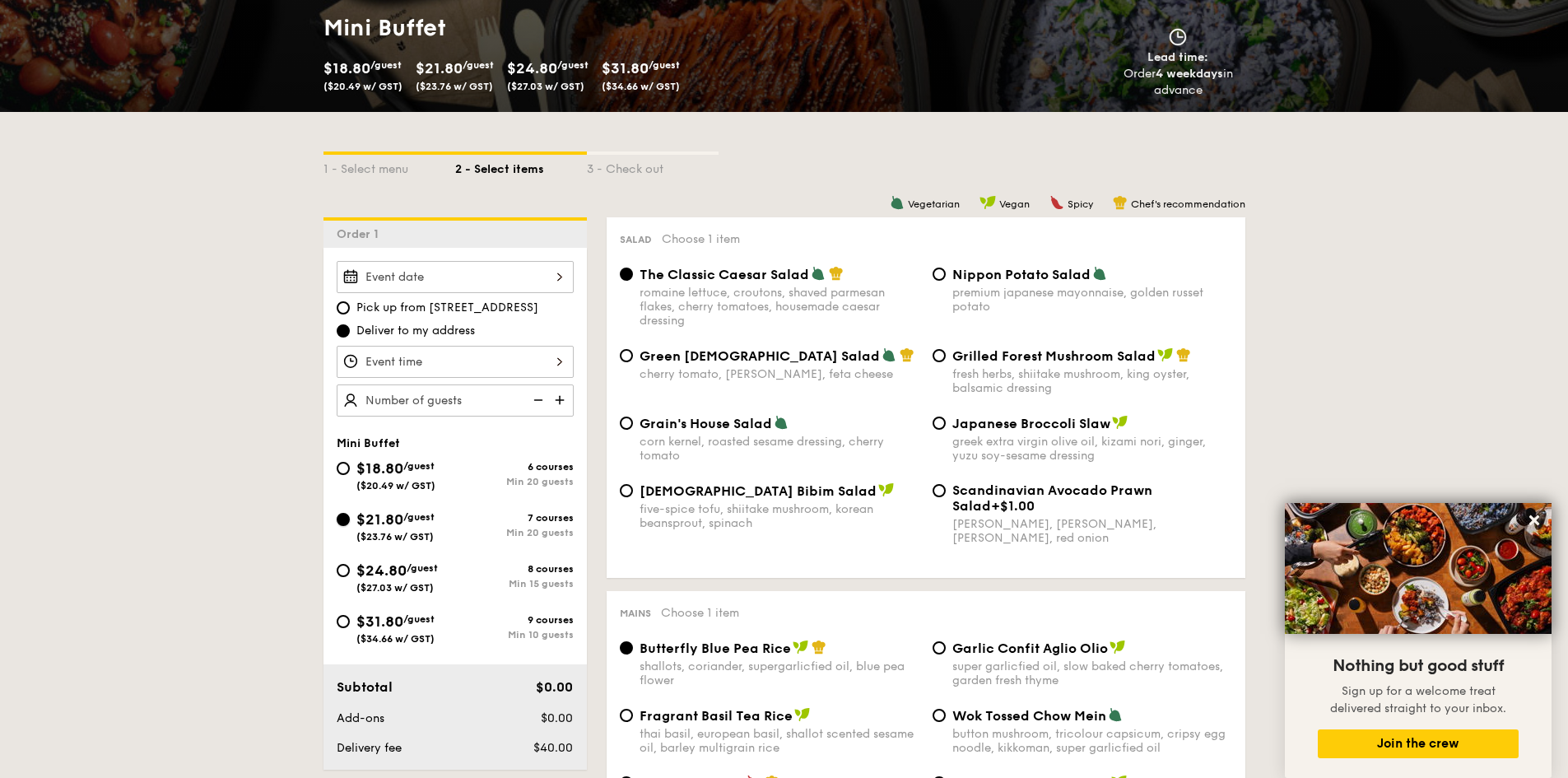
radio input "true"
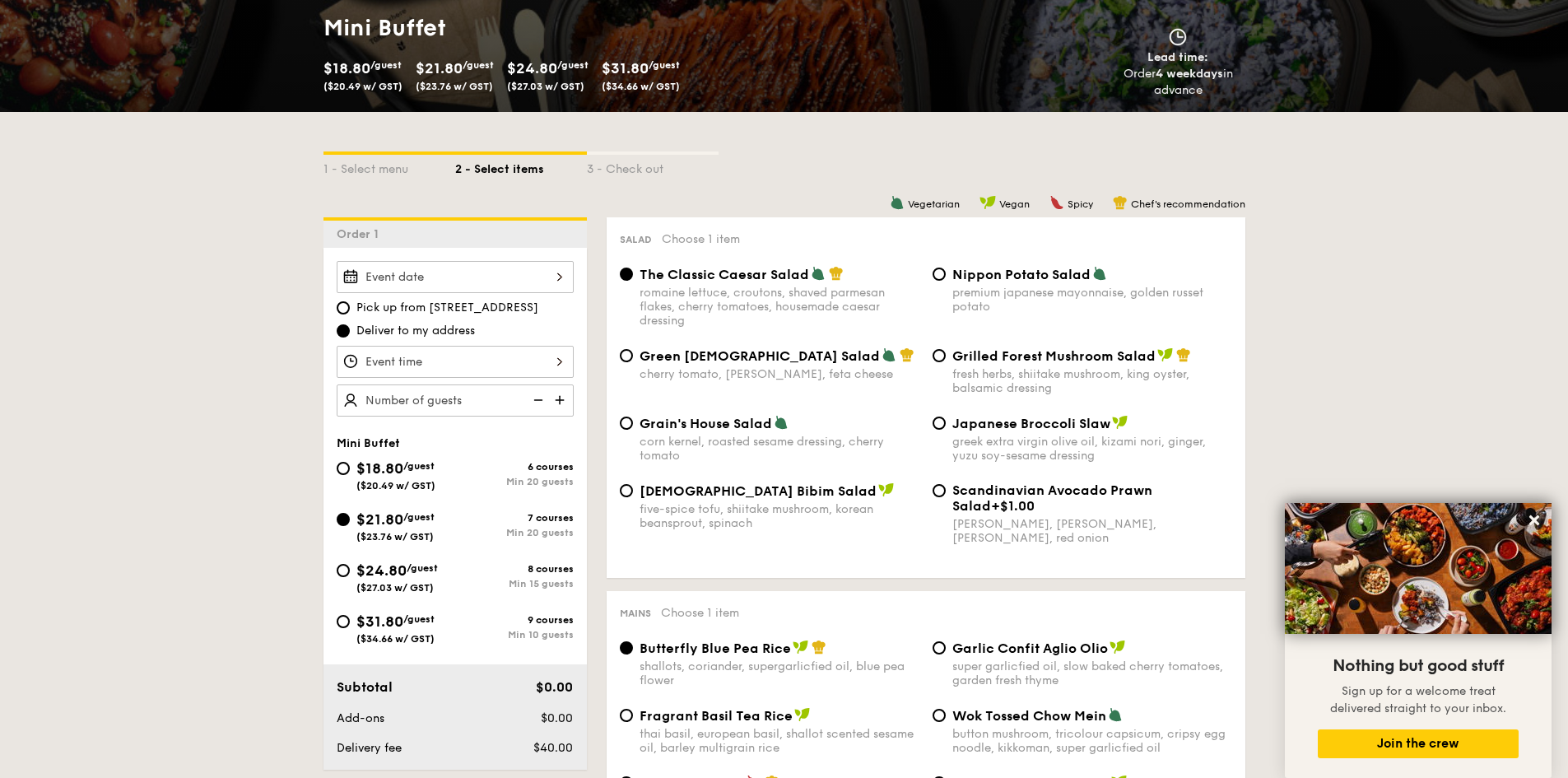
click at [424, 616] on span "/guest" at bounding box center [418, 620] width 31 height 12
click at [350, 616] on input "$31.80 /guest ($34.66 w/ GST) 9 courses Min 10 guests" at bounding box center [343, 622] width 14 height 14
radio input "true"
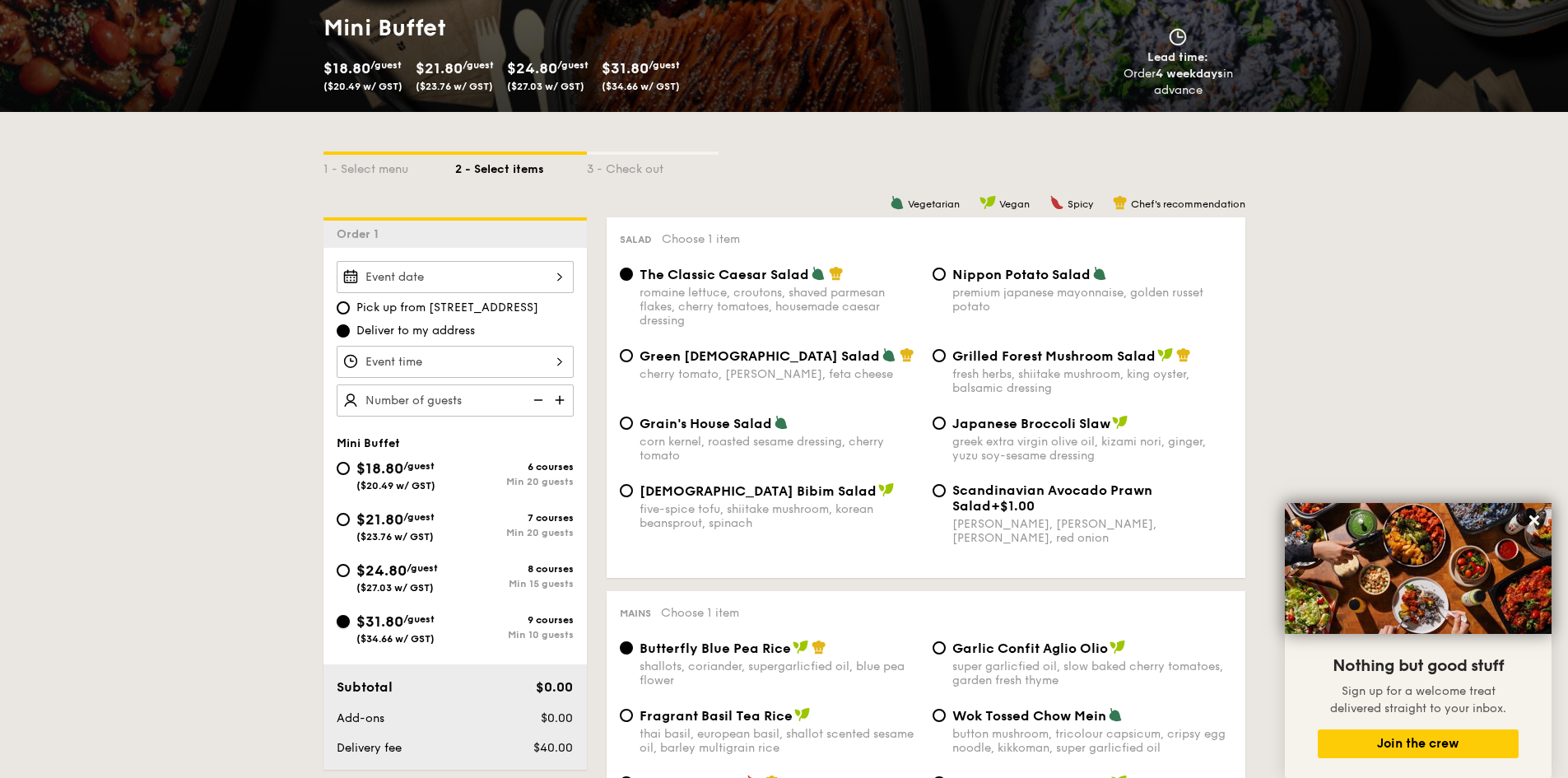
radio input "true"
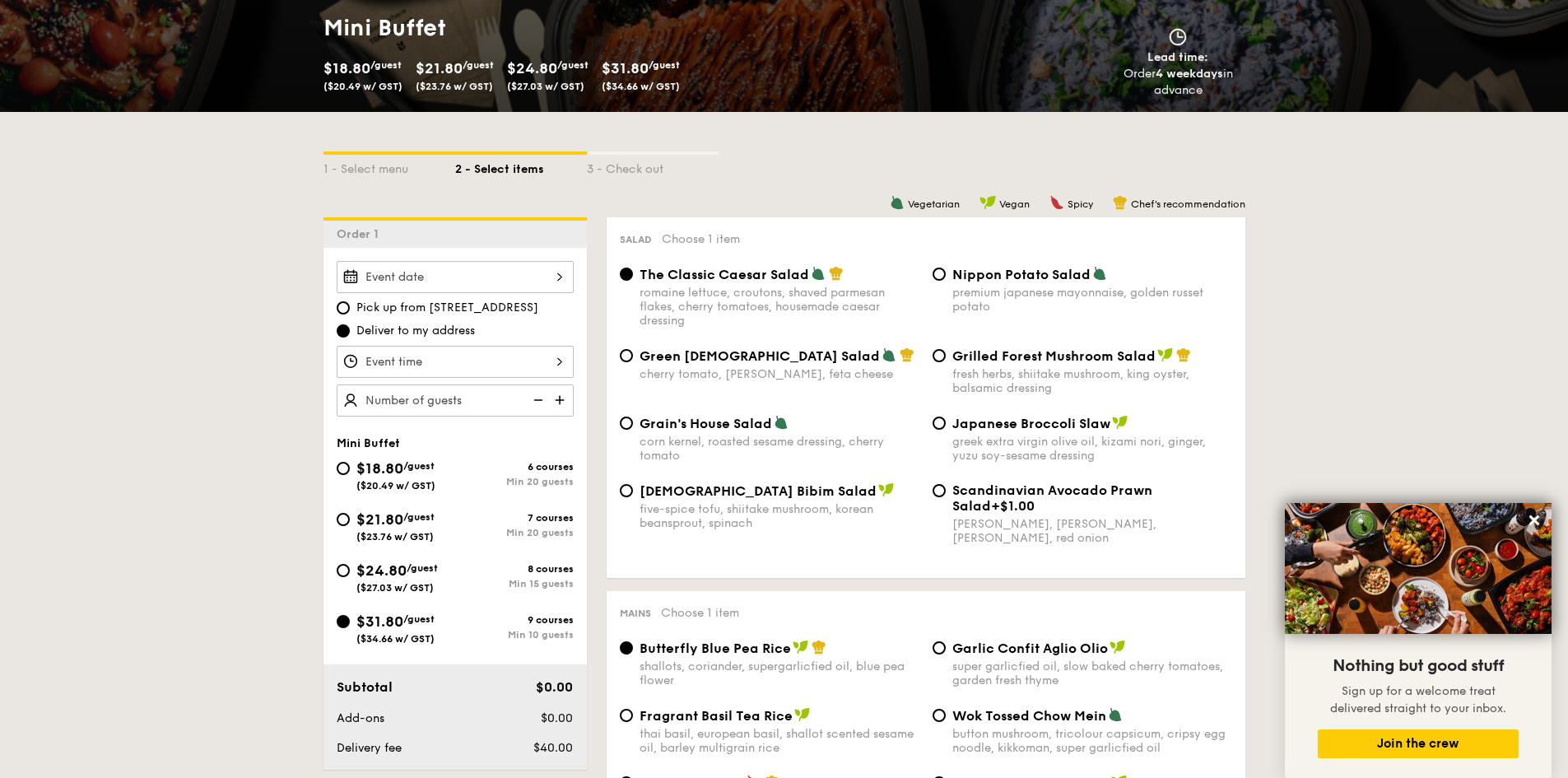
click at [407, 572] on span "$24.80" at bounding box center [381, 570] width 50 height 18
click at [350, 572] on input "$24.80 /guest ($27.03 w/ GST) 8 courses Min 15 guests" at bounding box center [343, 571] width 14 height 14
radio input "true"
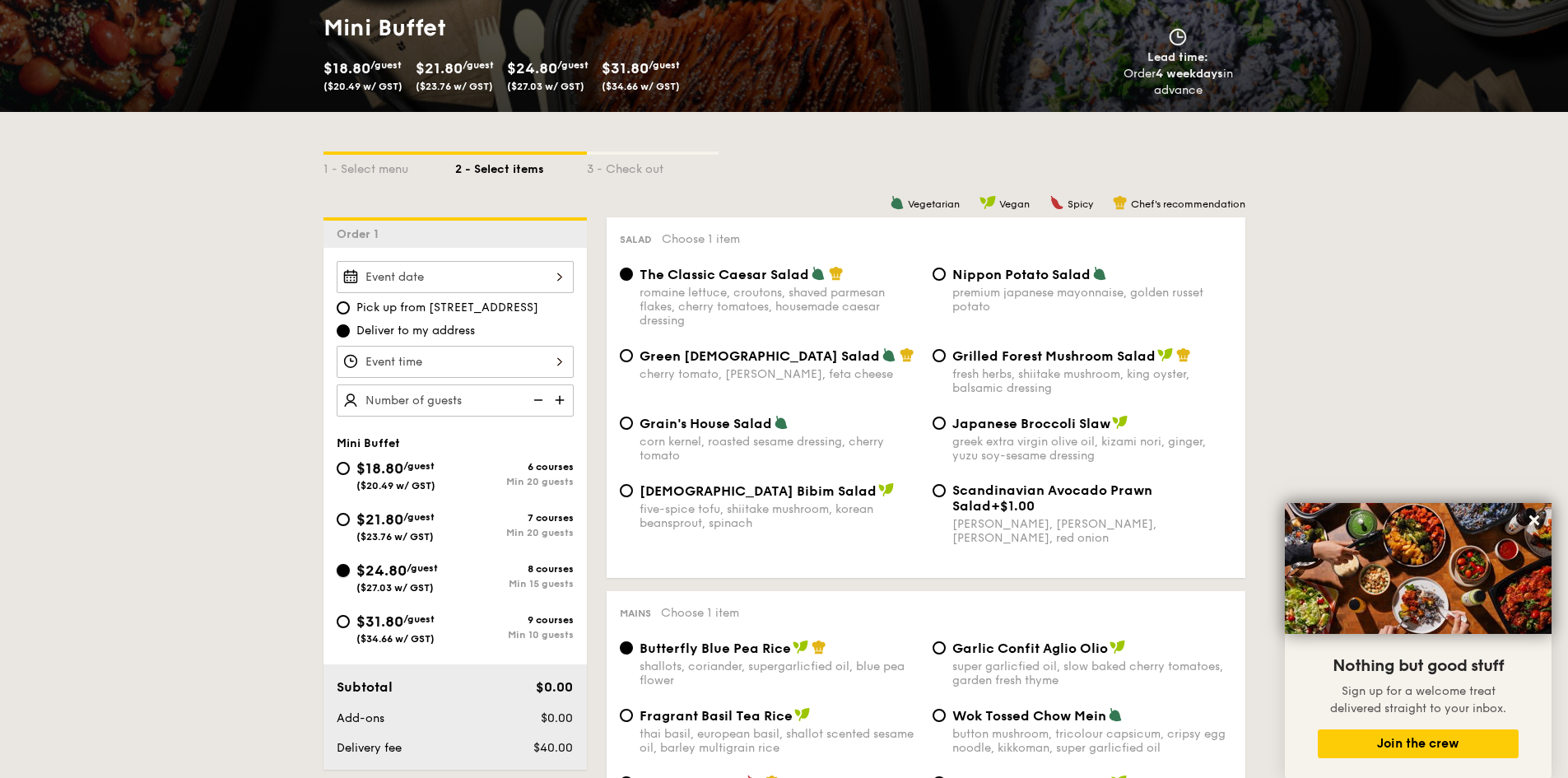
radio input "true"
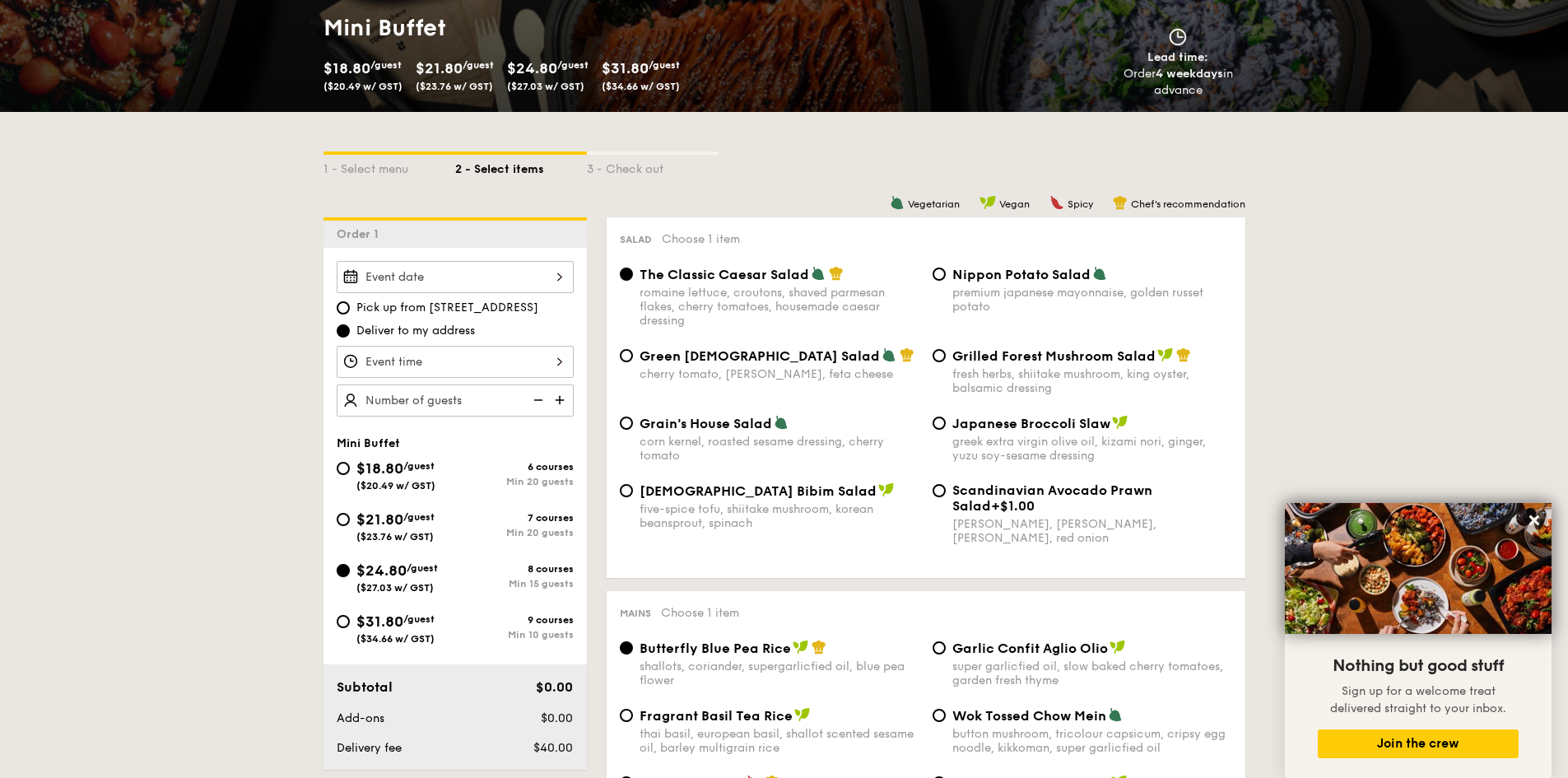
radio input "true"
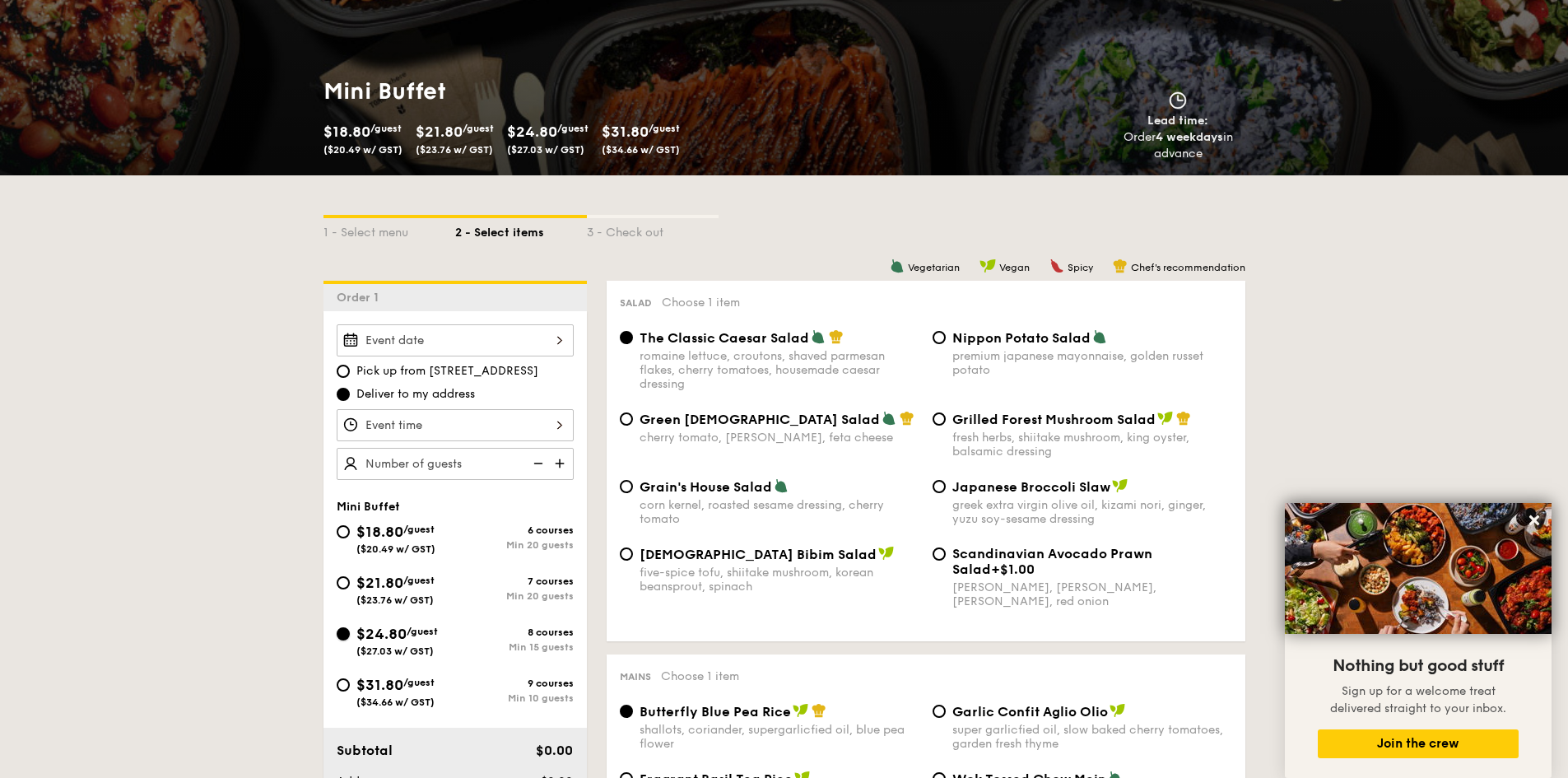
scroll to position [165, 0]
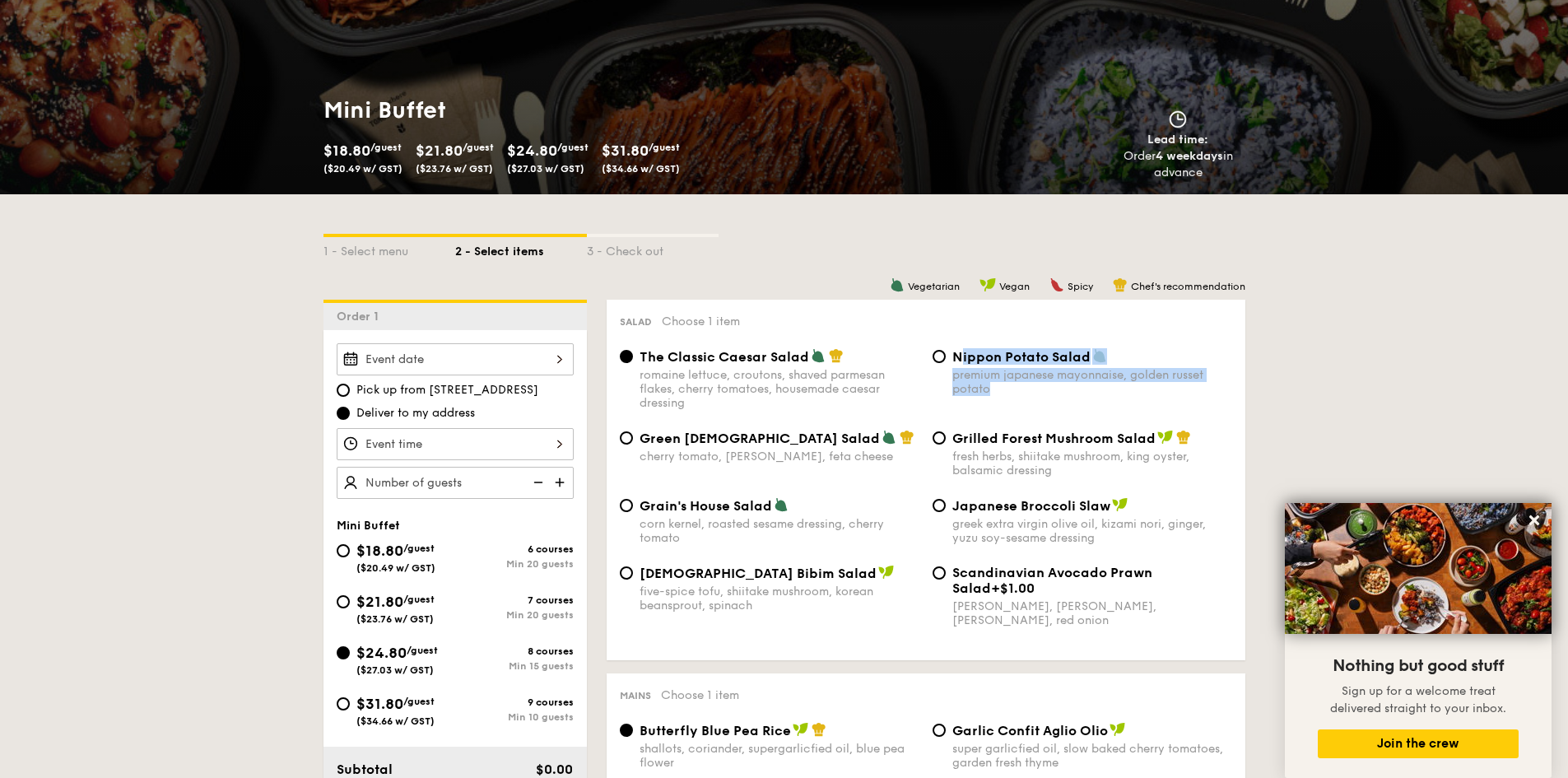
drag, startPoint x: 959, startPoint y: 357, endPoint x: 1045, endPoint y: 385, distance: 90.4
click at [1045, 385] on div "Nippon Potato Salad premium japanese mayonnaise, golden russet potato" at bounding box center [1092, 372] width 280 height 47
click at [1008, 383] on div "premium japanese mayonnaise, golden russet potato" at bounding box center [1092, 381] width 280 height 28
click at [946, 363] on input "Nippon Potato Salad premium japanese mayonnaise, golden russet potato" at bounding box center [939, 357] width 14 height 14
radio input "true"
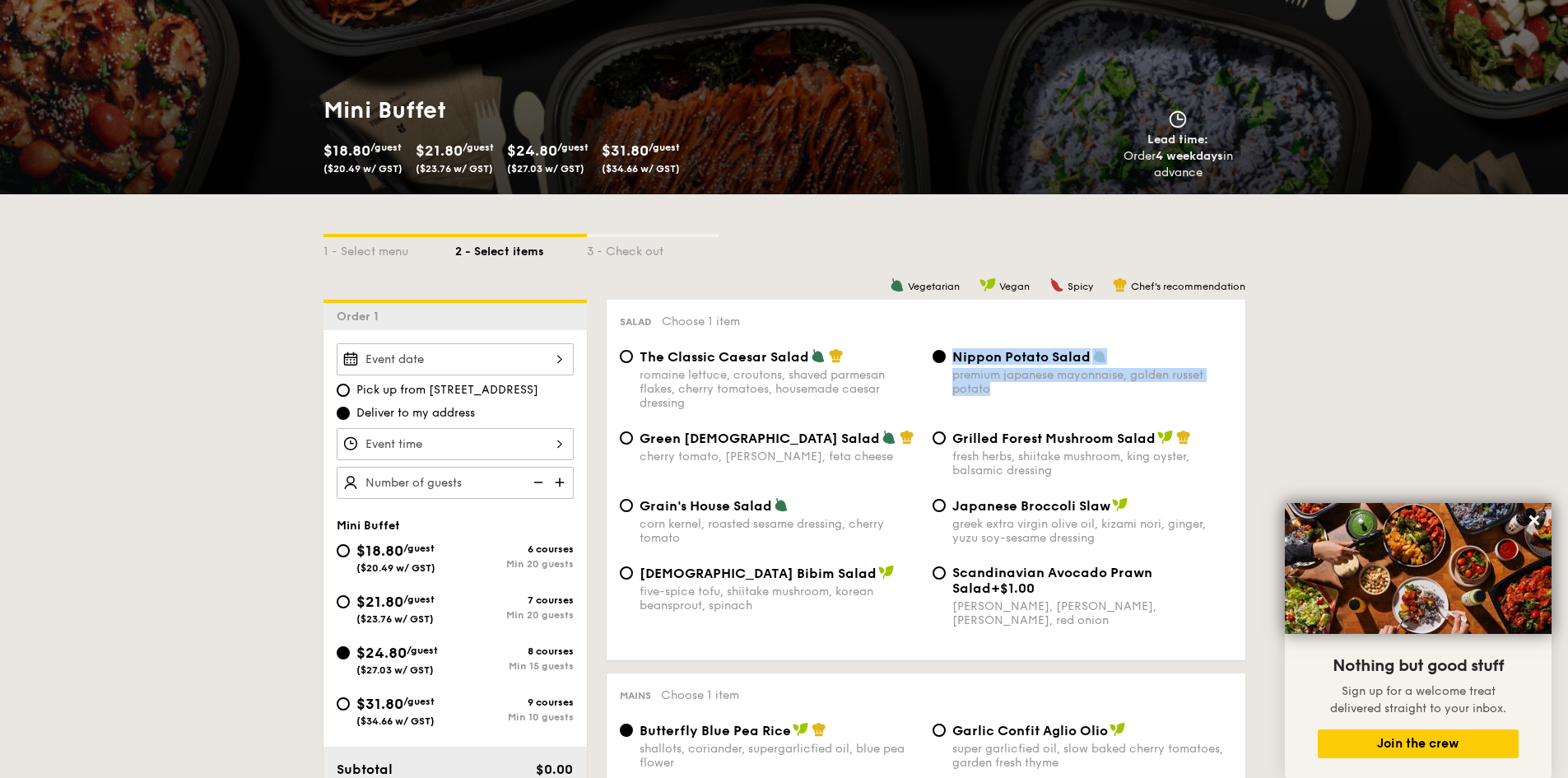
drag, startPoint x: 1004, startPoint y: 388, endPoint x: 955, endPoint y: 359, distance: 56.9
click at [955, 359] on div "Nippon Potato Salad premium japanese mayonnaise, golden russet potato" at bounding box center [1092, 372] width 280 height 47
copy div "Nippon Potato Salad premium japanese mayonnaise, golden russet potato"
select select
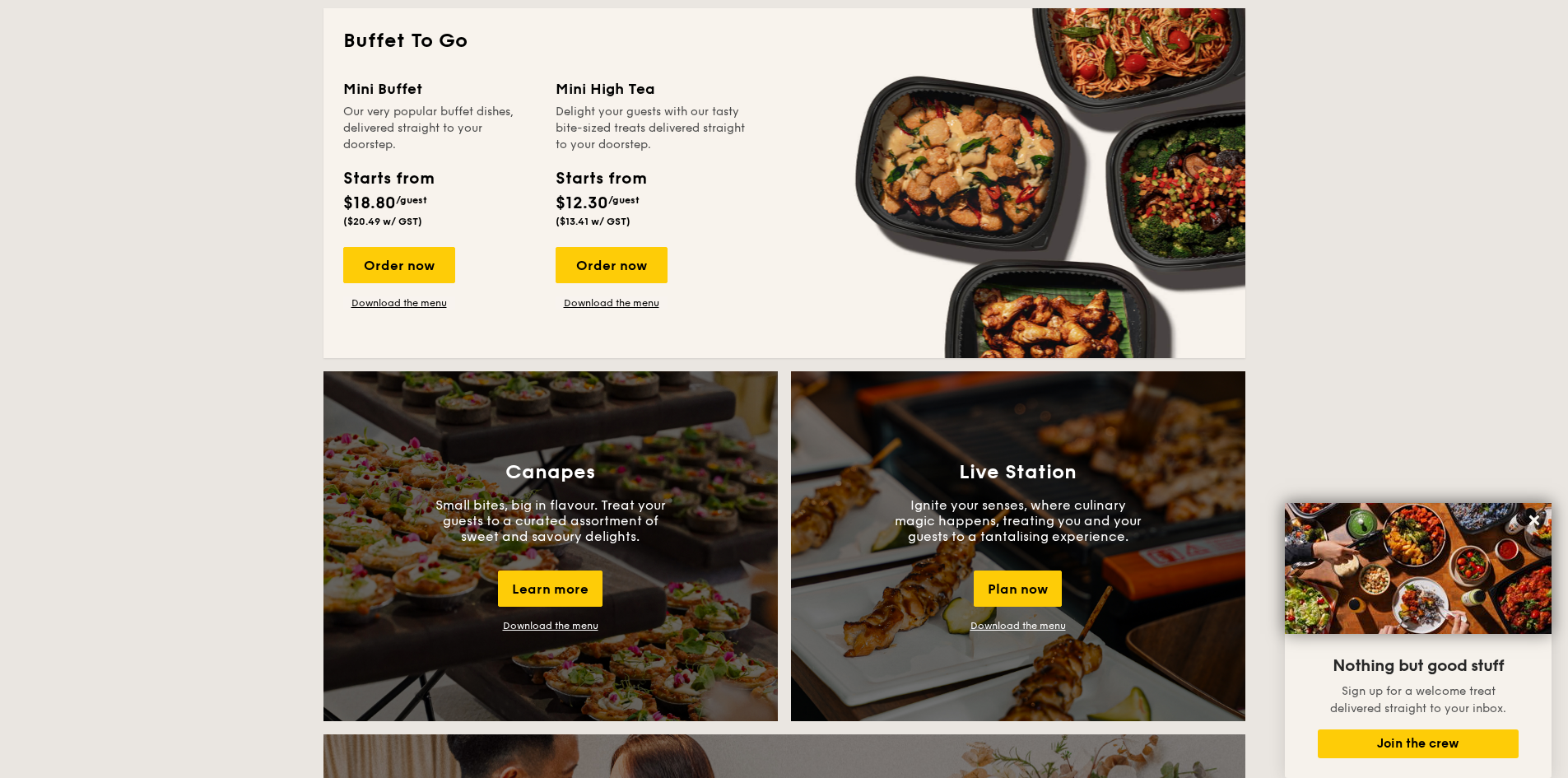
scroll to position [1099, 0]
